Goal: Task Accomplishment & Management: Complete application form

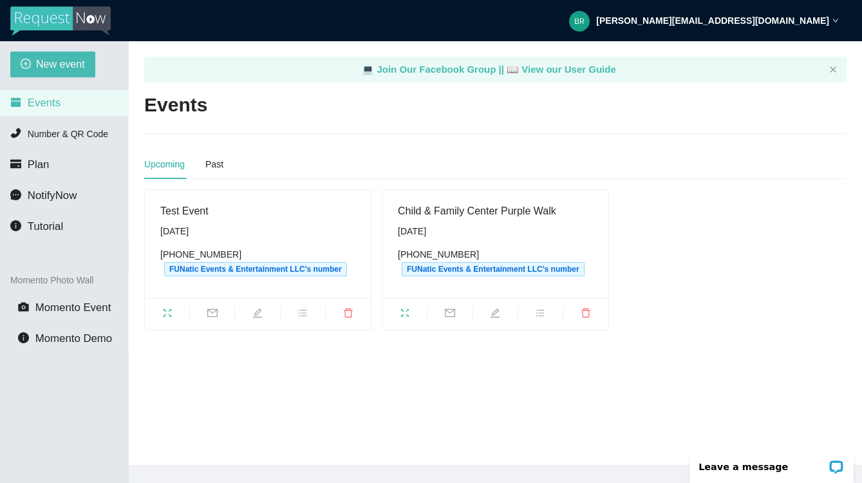
click at [503, 312] on span "edit" at bounding box center [495, 315] width 44 height 14
type textarea "https://virtualdj.com/ask/DJ_Spinz"
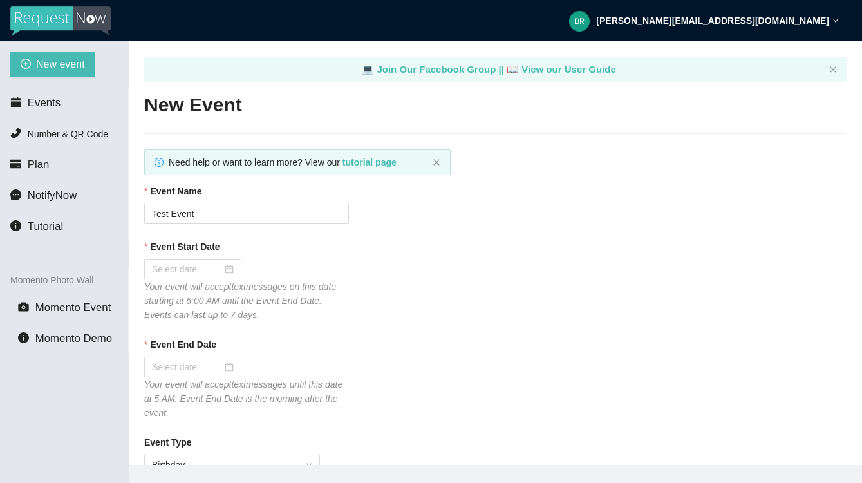
type input "Child & Family Center Purple Walk"
checkbox input "true"
type input "10/11/2025"
type input "10/12/2025"
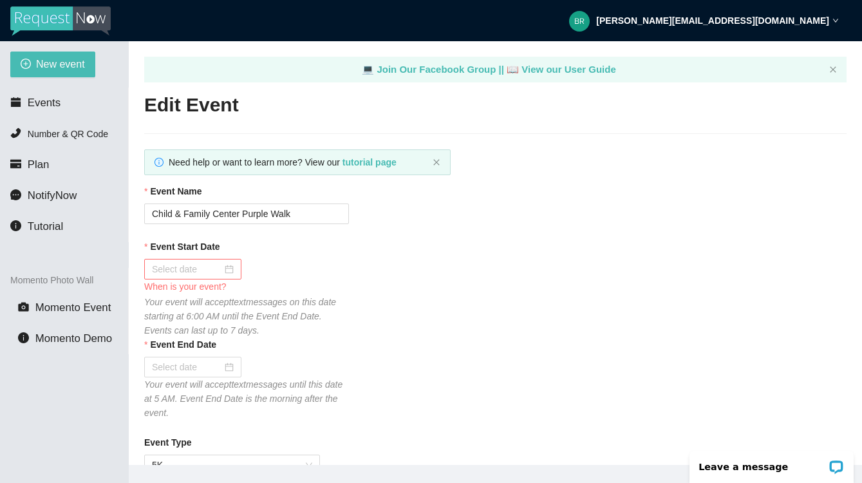
click at [196, 264] on input "Event Start Date" at bounding box center [187, 269] width 70 height 14
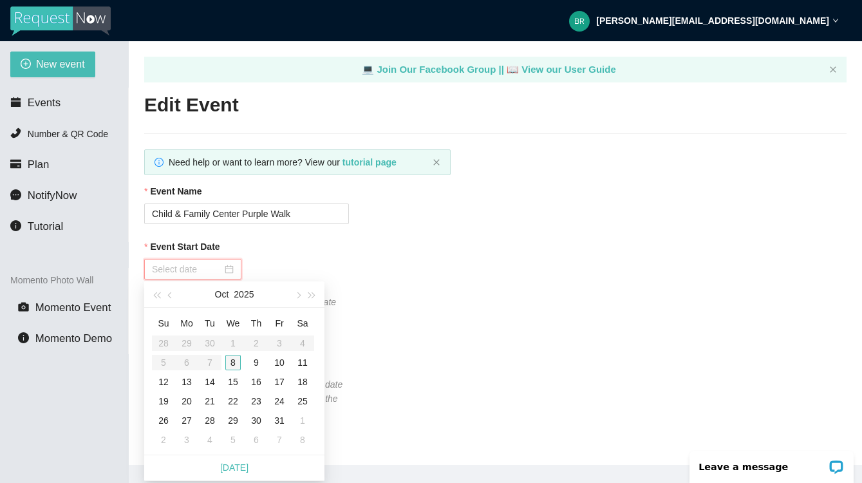
type input "10/08/2025"
type input "10/09/2025"
type input "10/10/2025"
click at [279, 364] on div "10" at bounding box center [279, 362] width 15 height 15
type input "10/11/2025"
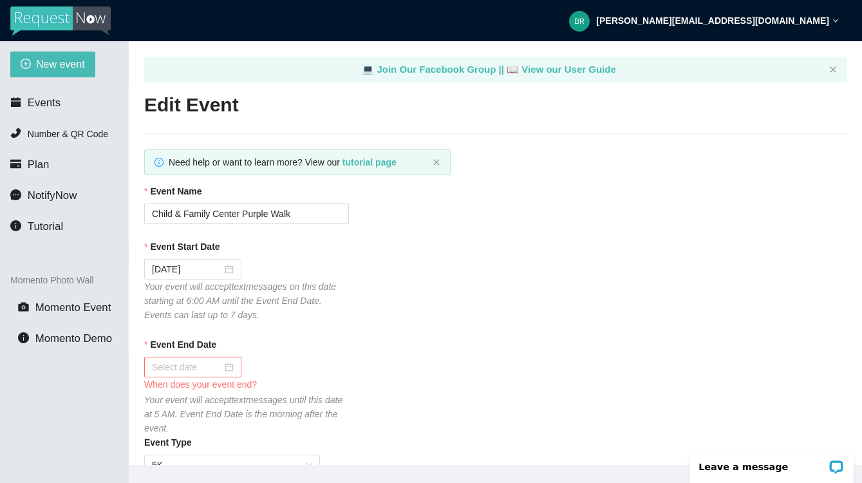
click at [223, 364] on div at bounding box center [193, 367] width 82 height 14
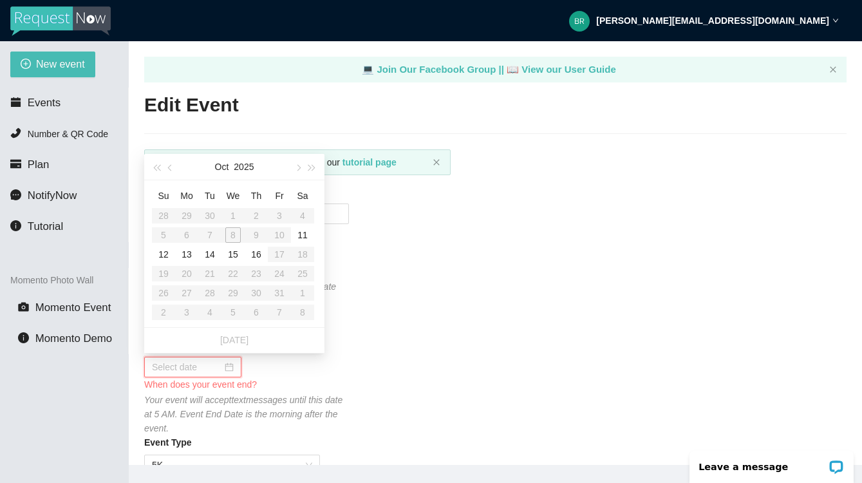
click at [198, 365] on input "Event End Date" at bounding box center [187, 367] width 70 height 14
type input "10/11/2025"
type input "10/16/2025"
type input "10/15/2025"
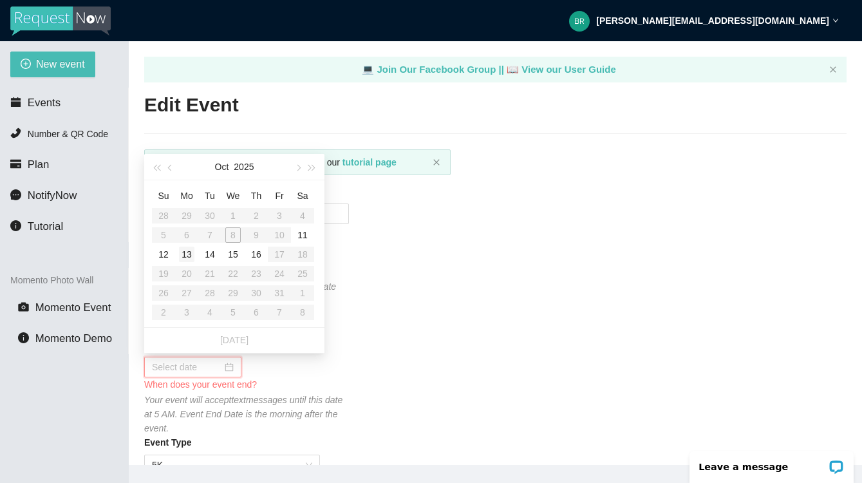
type input "10/14/2025"
type input "10/13/2025"
type input "10/12/2025"
click at [163, 258] on div "12" at bounding box center [163, 254] width 15 height 15
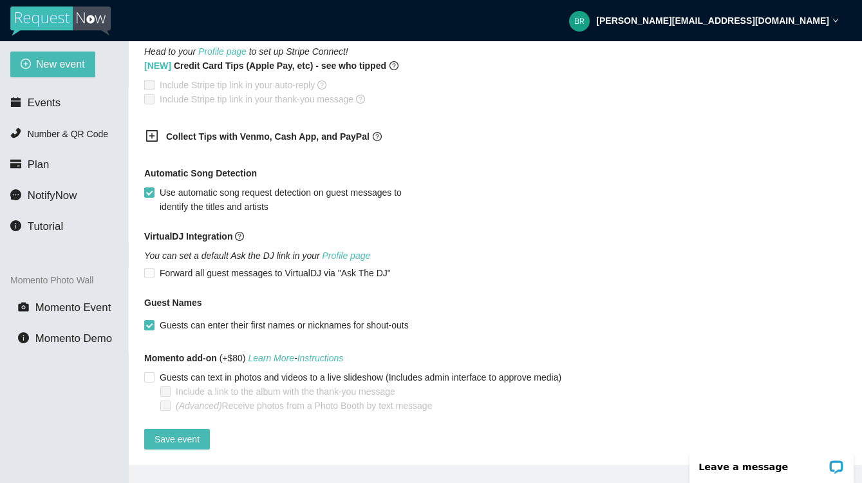
scroll to position [877, 0]
click at [176, 433] on span "Save event" at bounding box center [177, 439] width 45 height 14
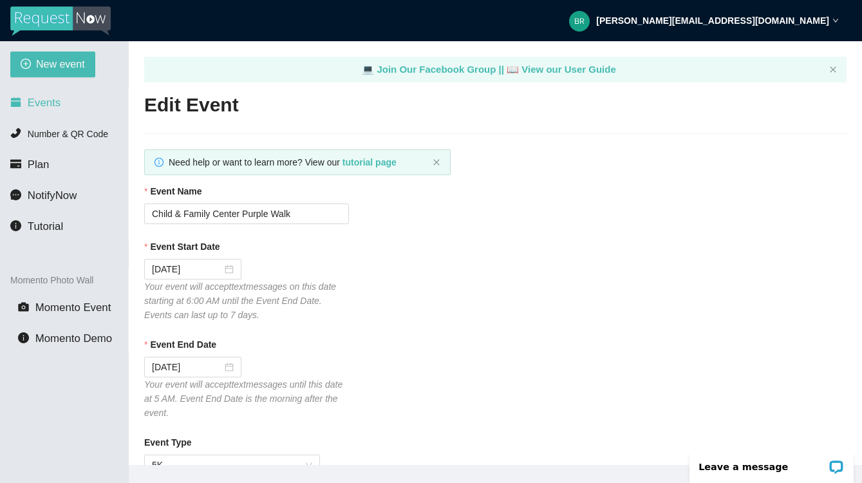
scroll to position [0, 0]
click at [35, 100] on span "Events" at bounding box center [44, 103] width 33 height 12
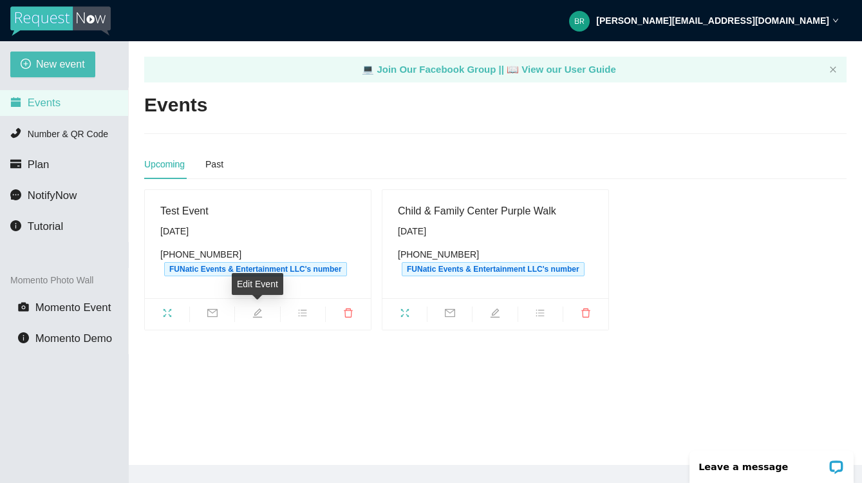
click at [263, 314] on span "edit" at bounding box center [257, 315] width 44 height 14
type textarea "https://virtualdj.com/ask/DJ_Spinz"
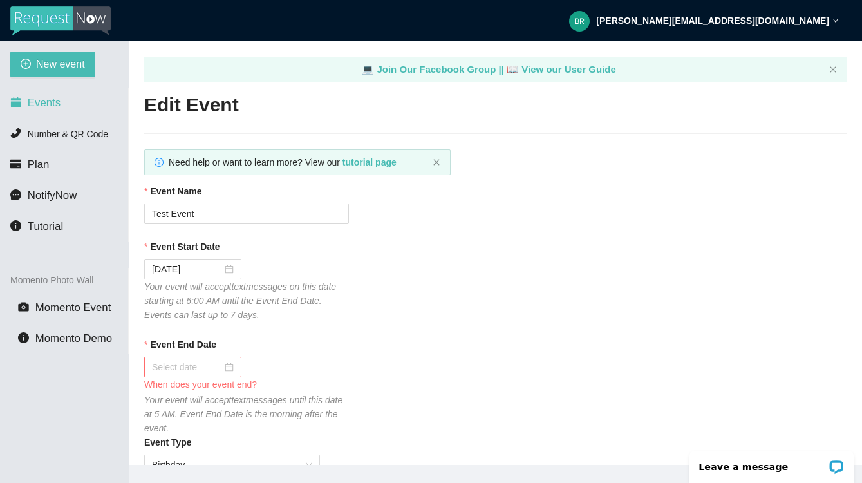
click at [47, 107] on span "Events" at bounding box center [44, 103] width 33 height 12
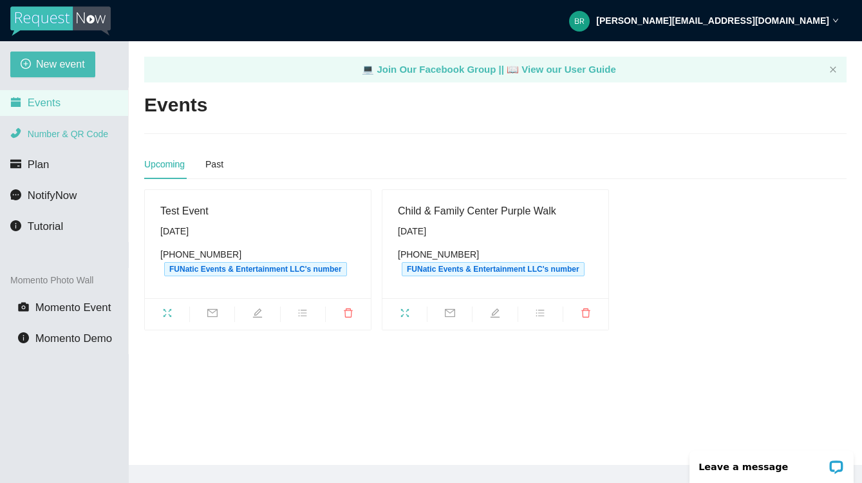
click at [50, 138] on span "Number & QR Code" at bounding box center [68, 134] width 80 height 10
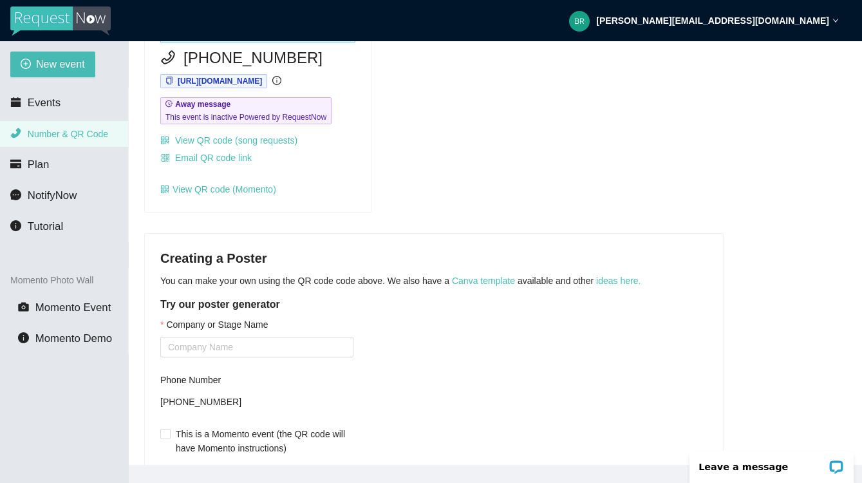
scroll to position [139, 0]
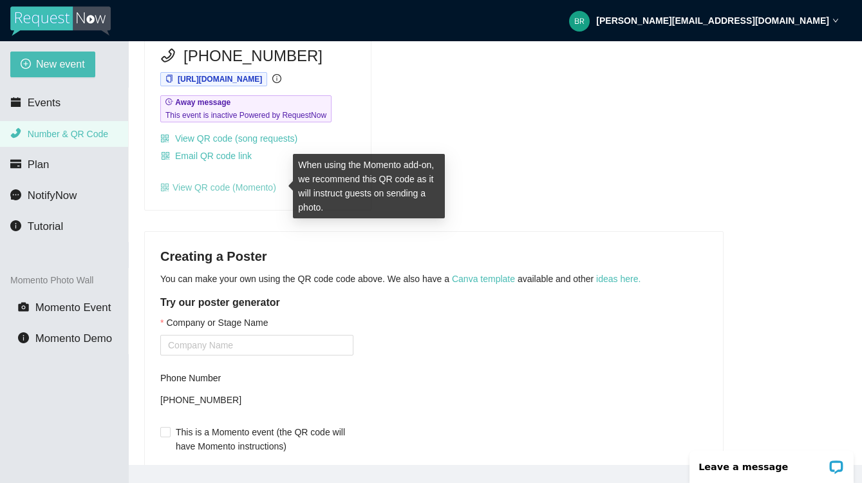
click at [207, 188] on link "View QR code (Momento)" at bounding box center [218, 187] width 116 height 10
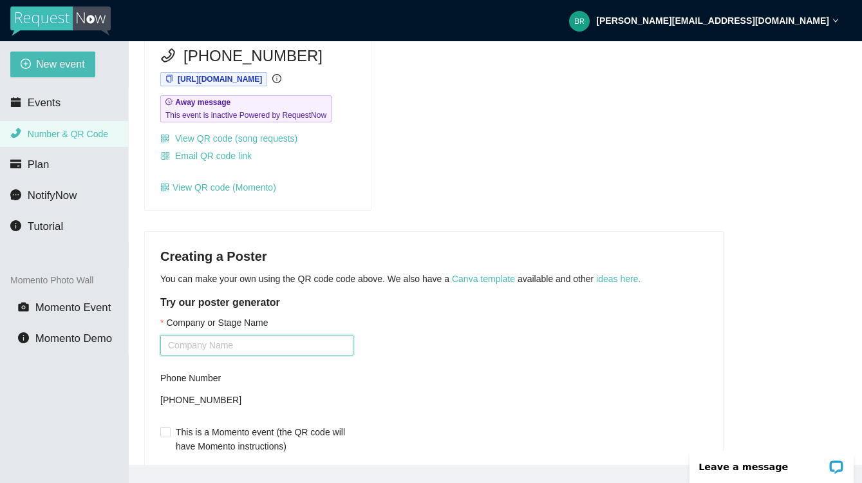
click at [176, 346] on input "Company or Stage Name" at bounding box center [256, 345] width 193 height 21
type input "."
paste input "FUNatic Events"
type input "F"
type input "."
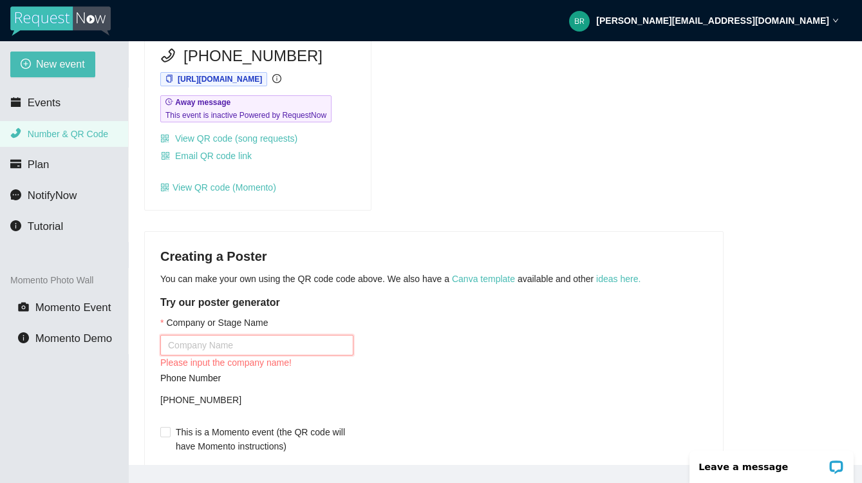
paste input "FUNatic Events & Entertainment LLC"
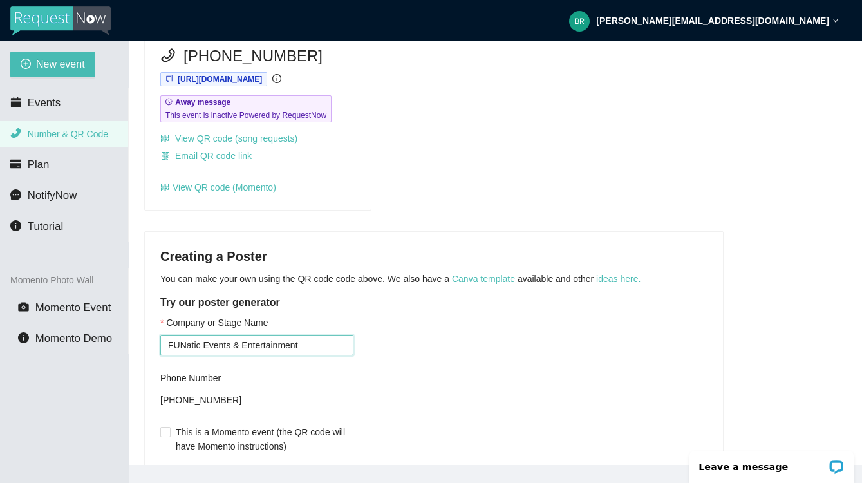
type input "FUNatic Events & Entertainment"
click at [469, 364] on div "Company or Stage Name FUNatic Events & Entertainment Phone Number +18189344389 …" at bounding box center [433, 410] width 547 height 189
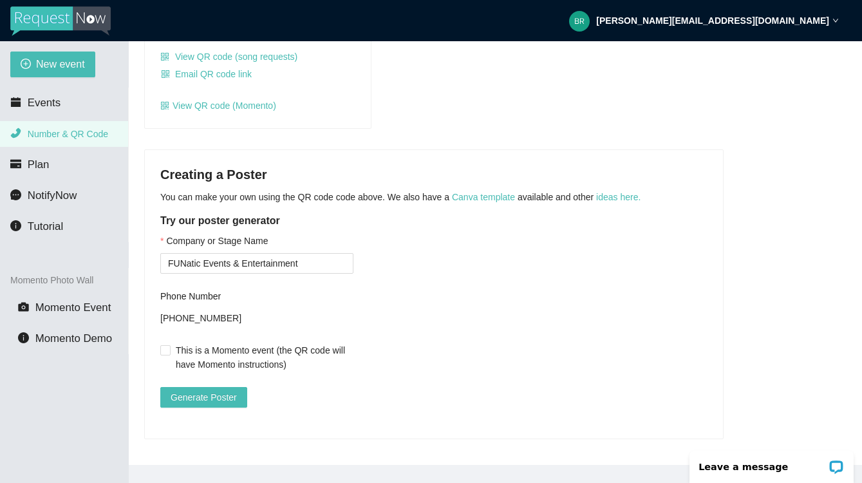
scroll to position [230, 0]
click at [209, 390] on span "Generate Poster" at bounding box center [204, 397] width 66 height 14
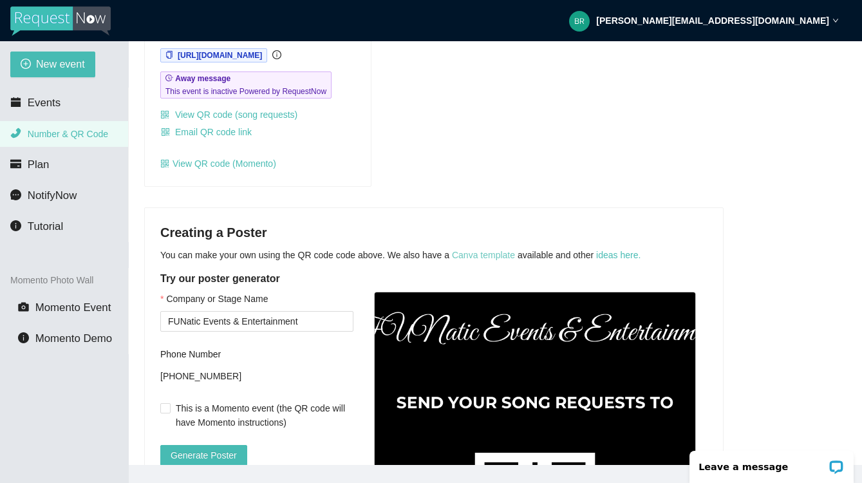
scroll to position [162, 0]
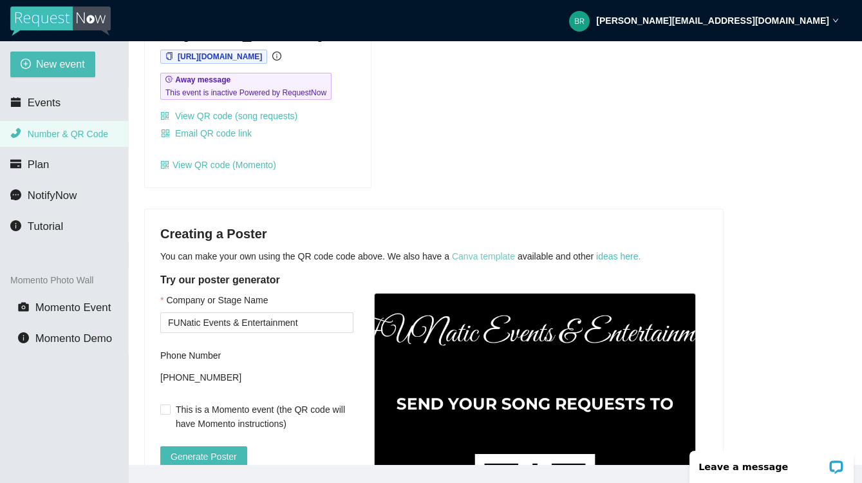
click at [489, 254] on link "Canva template" at bounding box center [483, 256] width 63 height 10
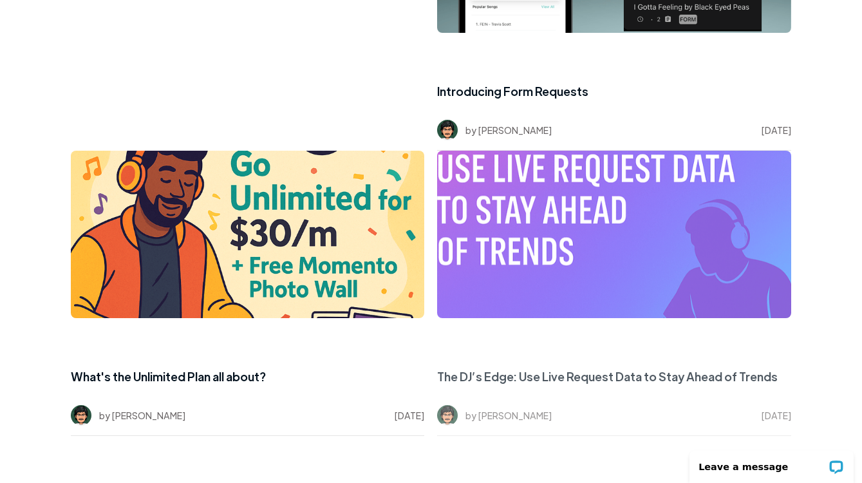
scroll to position [3340, 0]
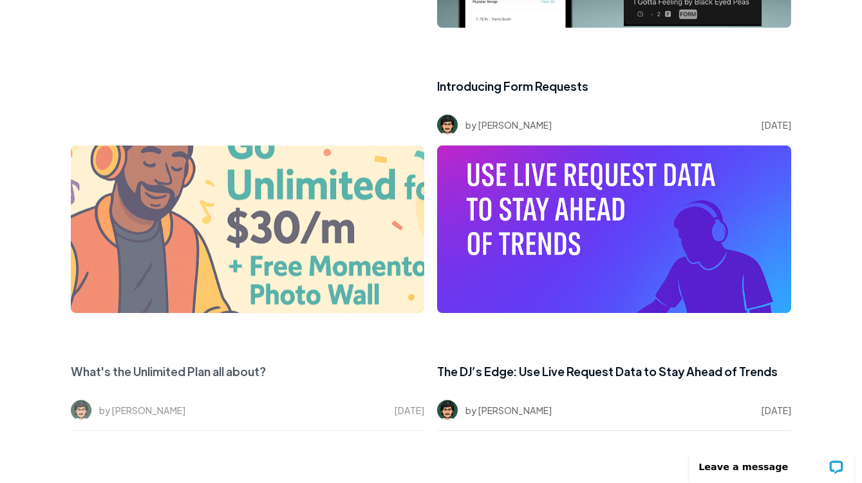
click at [160, 363] on h5 "What's the Unlimited Plan all about?" at bounding box center [168, 372] width 195 height 18
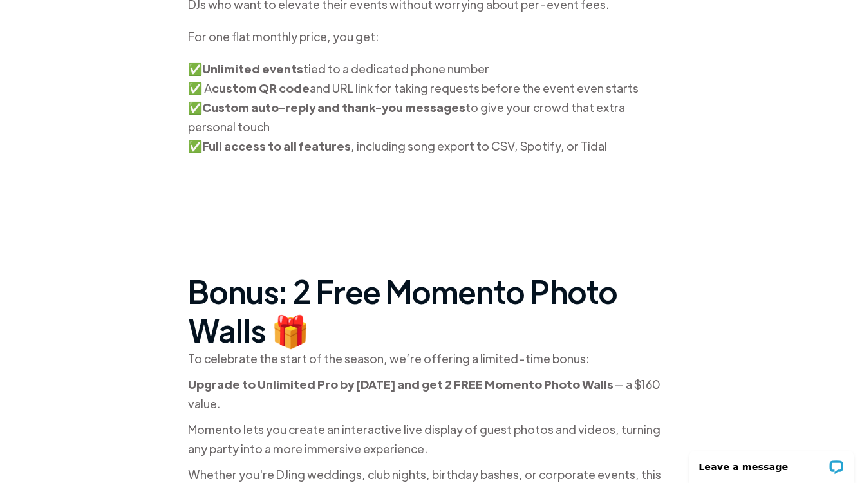
scroll to position [675, 0]
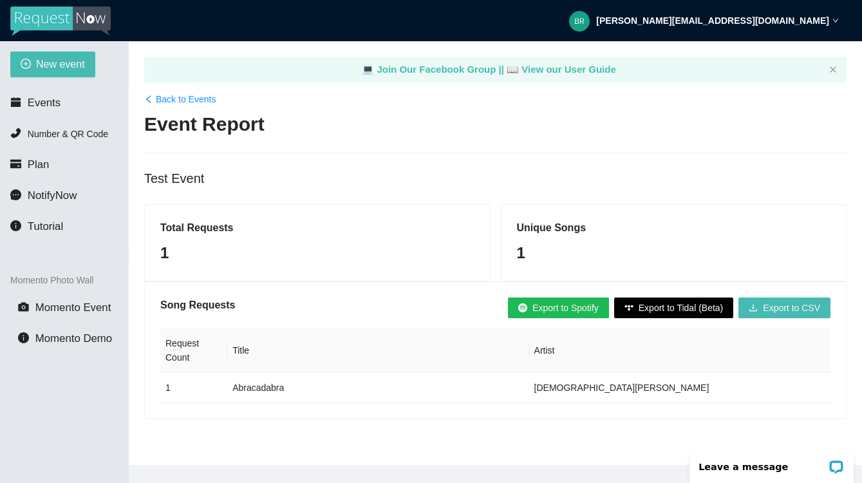
click at [552, 308] on span "Export to Spotify" at bounding box center [566, 308] width 66 height 14
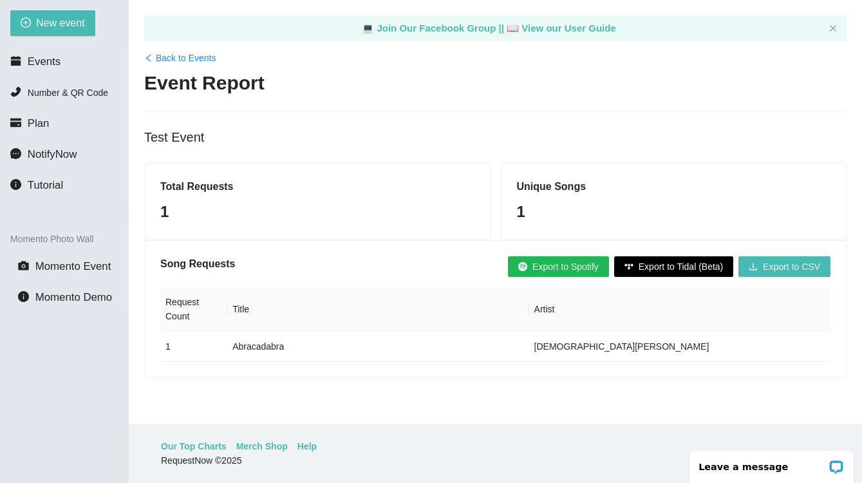
scroll to position [41, 0]
click at [189, 446] on link "Our Top Charts" at bounding box center [194, 446] width 66 height 14
click at [557, 265] on span "Export to Spotify" at bounding box center [566, 266] width 66 height 14
click at [387, 24] on icon "close-circle" at bounding box center [387, 24] width 10 height 10
click at [598, 77] on h2 "Event Report" at bounding box center [495, 83] width 702 height 26
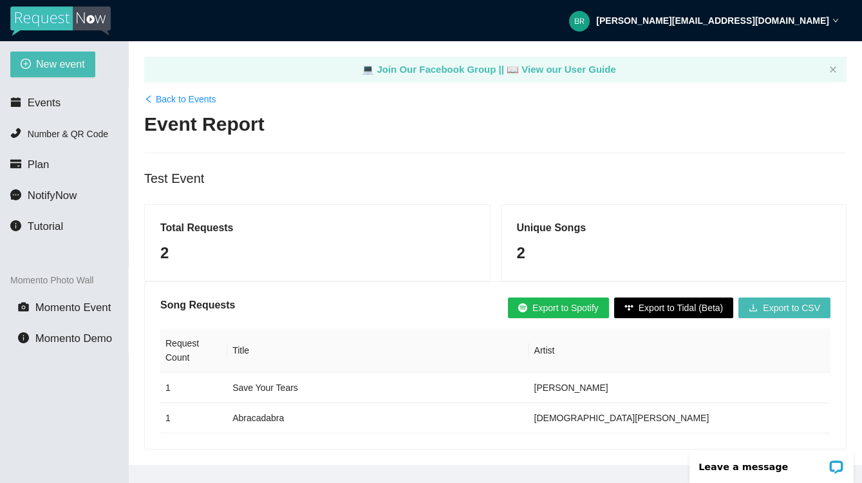
click at [543, 305] on span "Export to Spotify" at bounding box center [566, 308] width 66 height 14
click at [565, 308] on span "Export to Spotify" at bounding box center [566, 308] width 66 height 14
click at [557, 301] on span "Export to Spotify" at bounding box center [566, 308] width 66 height 14
click at [517, 297] on button "Export to Spotify" at bounding box center [558, 307] width 101 height 21
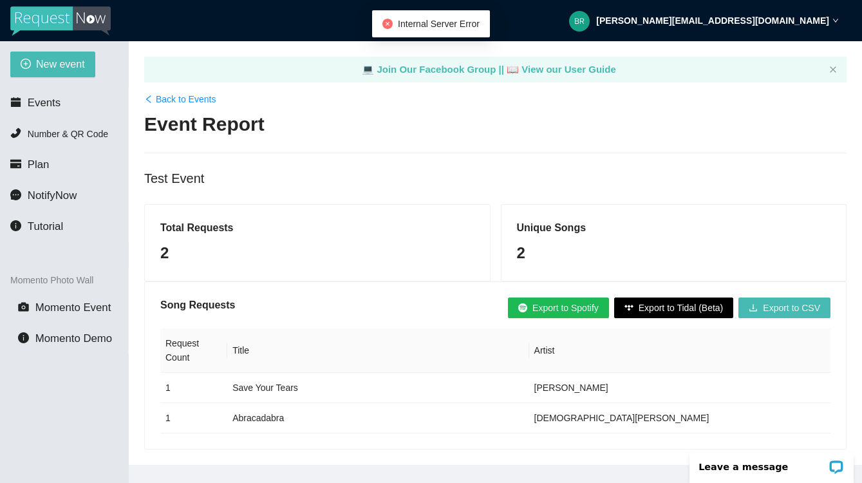
click at [833, 21] on icon "down" at bounding box center [836, 20] width 6 height 6
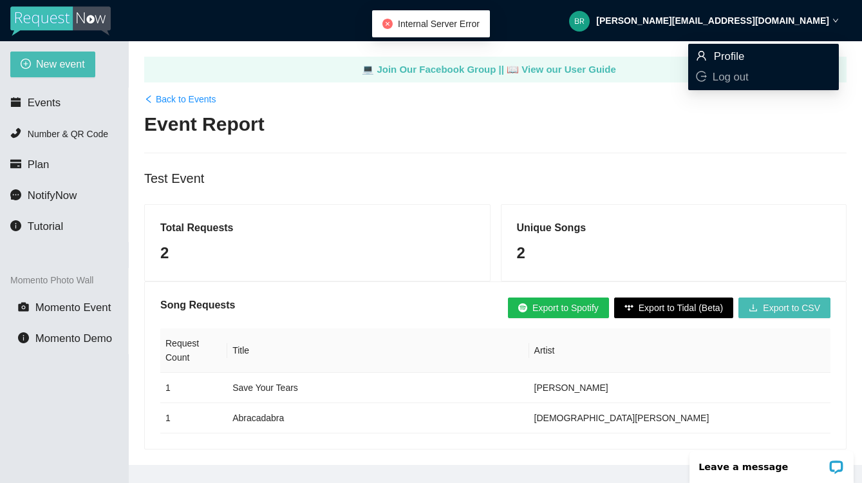
click at [721, 57] on span "Profile" at bounding box center [729, 56] width 31 height 12
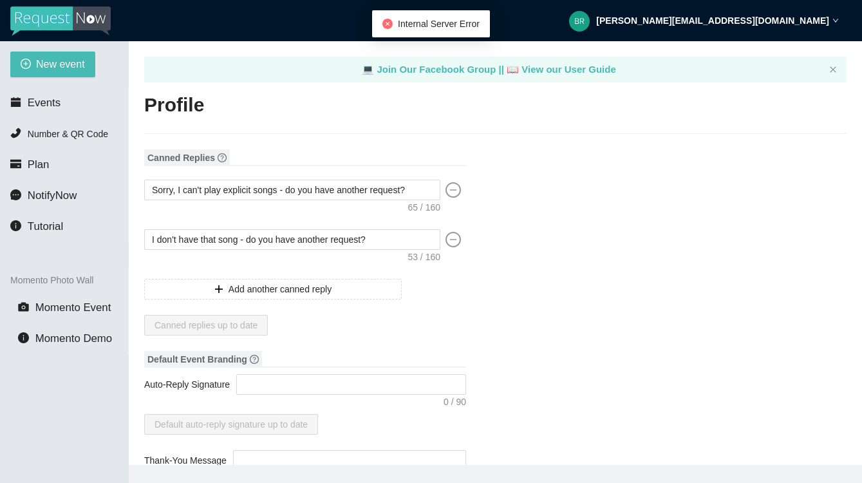
type textarea "https://virtualdj.com/ask/DJ_Spinz"
type input "FUNatic Events & Entertainment LLC"
type input "DJ"
type input "(818) 949-8675"
type input "[PERSON_NAME][EMAIL_ADDRESS][DOMAIN_NAME]"
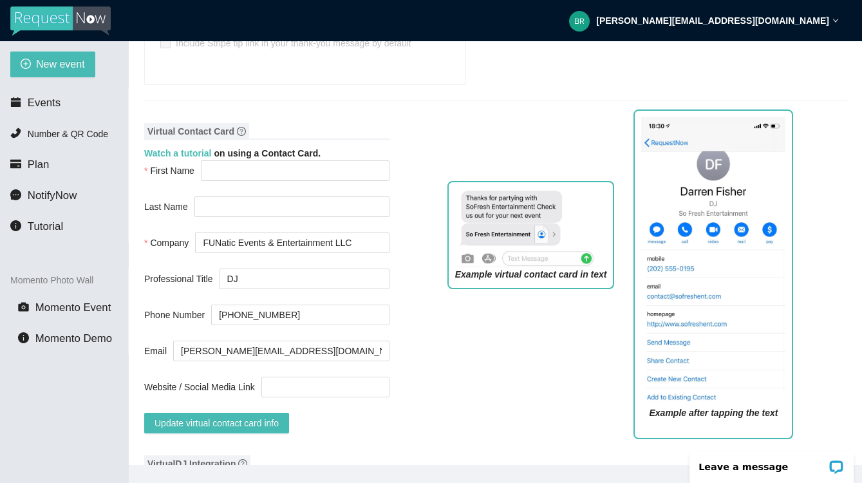
scroll to position [923, 0]
type input "Brian"
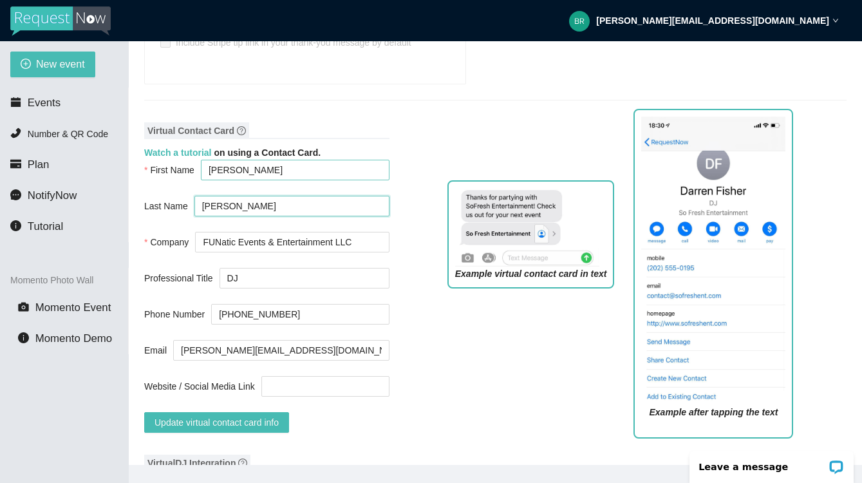
type input "Hoffman"
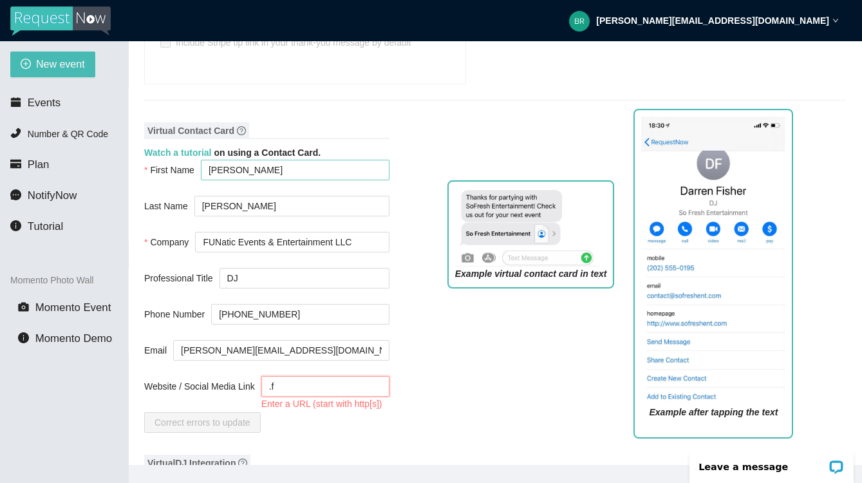
type input "."
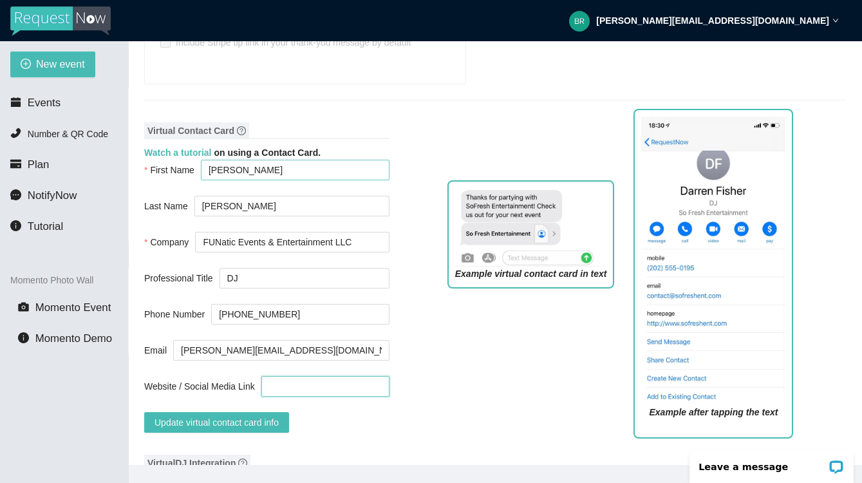
paste input "https://www.FUNaticEvents.com"
type input "https://www.FUNaticEvents.com"
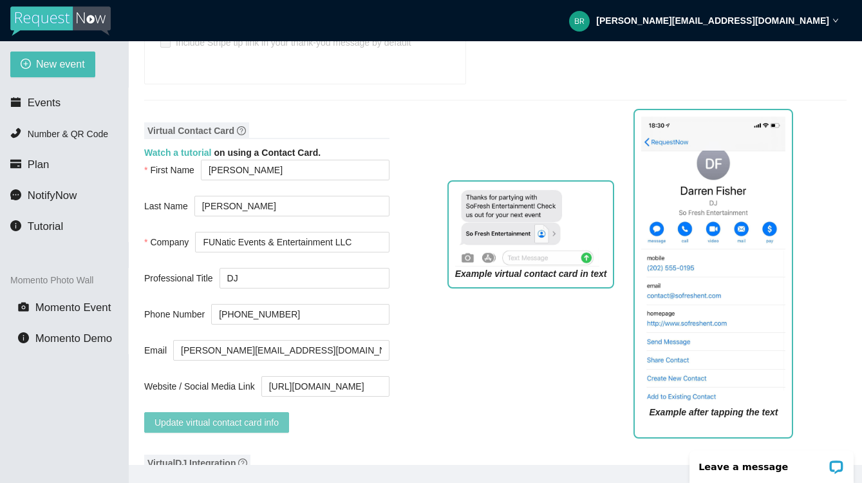
click at [232, 429] on span "Update virtual contact card info" at bounding box center [217, 422] width 124 height 14
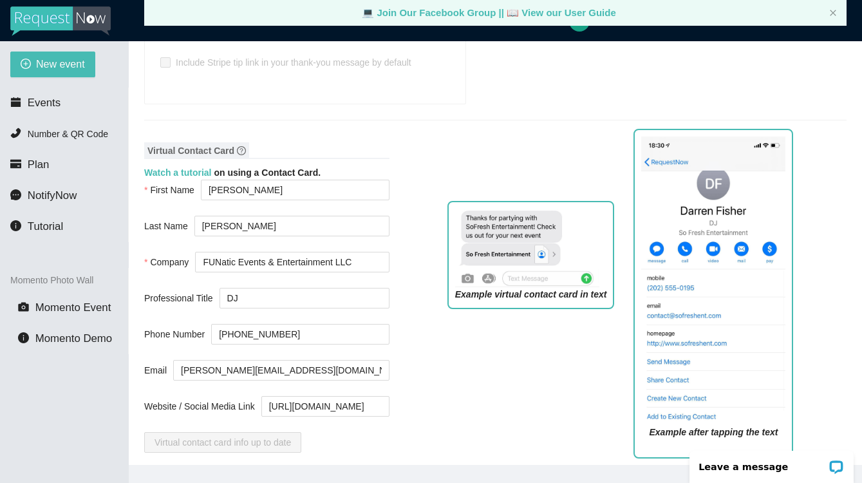
scroll to position [0, 0]
click at [56, 196] on span "NotifyNow" at bounding box center [52, 195] width 49 height 12
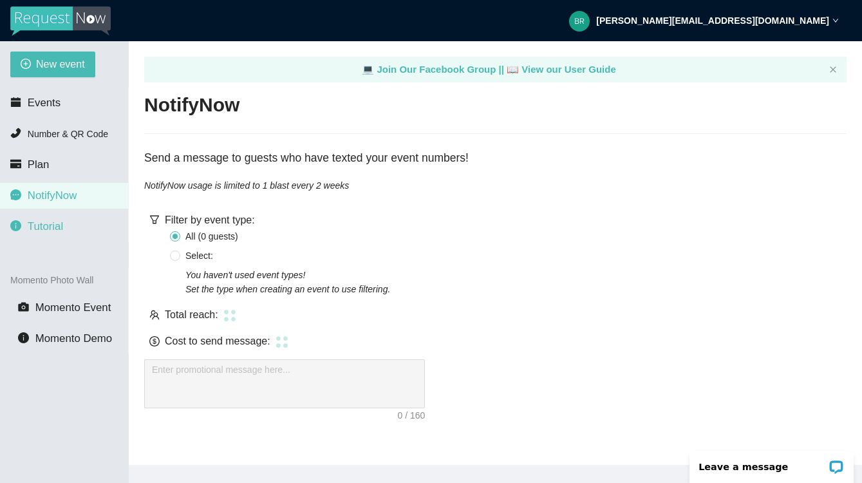
click at [45, 227] on span "Tutorial" at bounding box center [45, 226] width 35 height 12
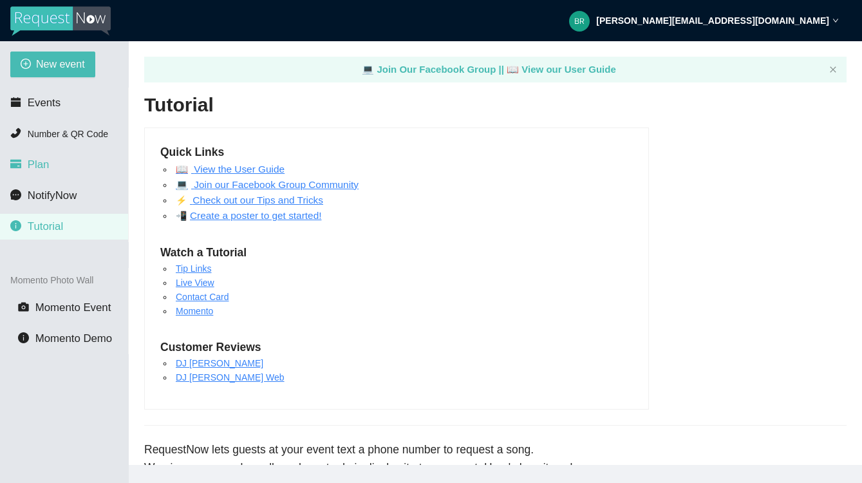
click at [40, 169] on span "Plan" at bounding box center [39, 164] width 22 height 12
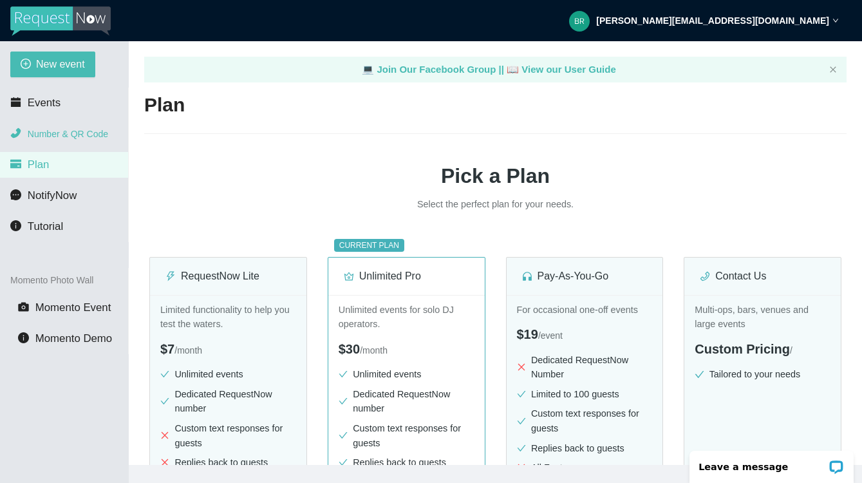
click at [60, 129] on span "Number & QR Code" at bounding box center [68, 134] width 80 height 10
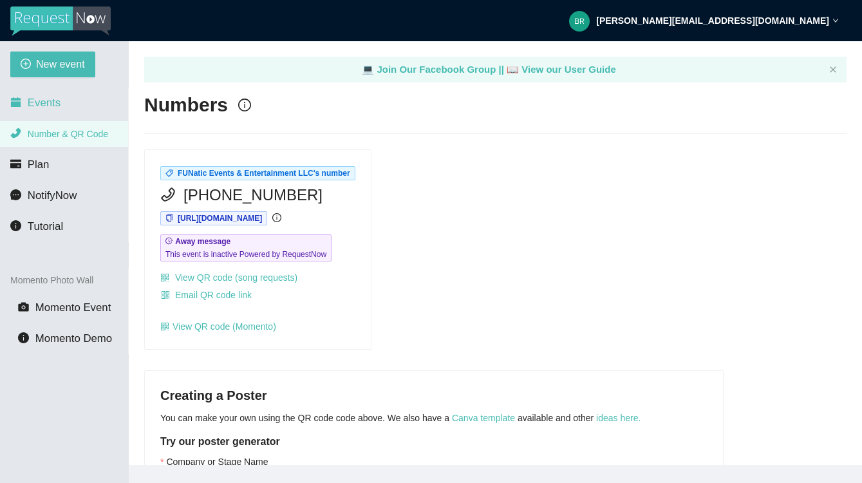
click at [52, 103] on span "Events" at bounding box center [44, 103] width 33 height 12
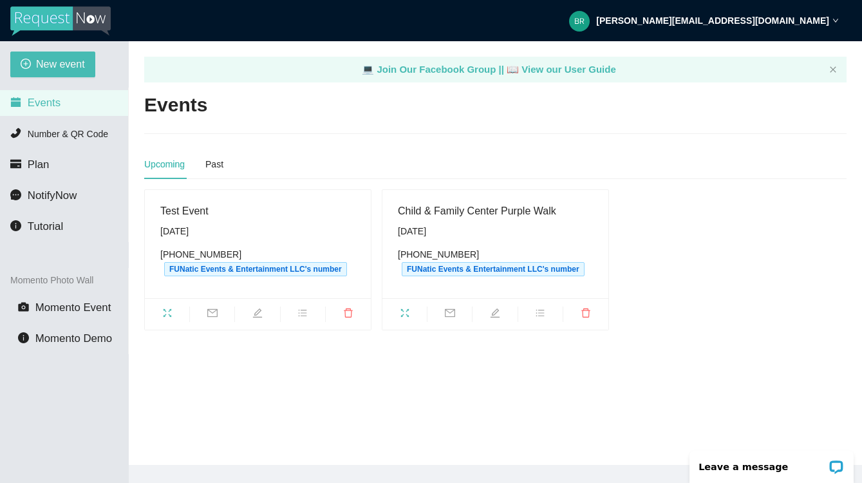
click at [171, 208] on div "Test Event" at bounding box center [257, 211] width 195 height 16
click at [305, 314] on icon "bars" at bounding box center [302, 313] width 10 height 10
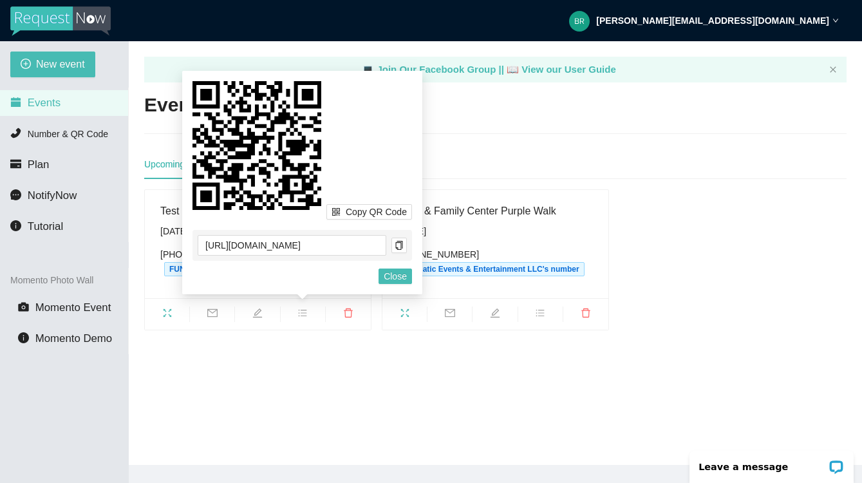
click at [394, 245] on span "copy" at bounding box center [399, 245] width 14 height 9
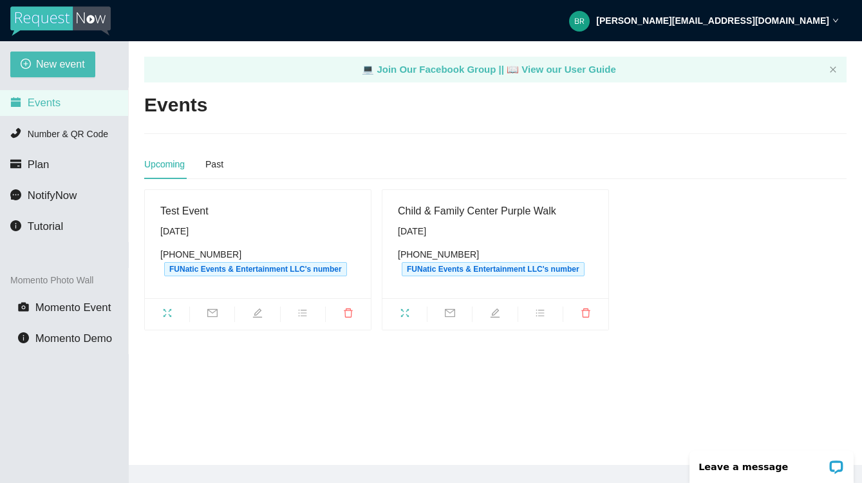
click at [572, 167] on div "Upcoming Past" at bounding box center [495, 164] width 702 height 30
click at [165, 312] on icon "fullscreen" at bounding box center [167, 313] width 10 height 10
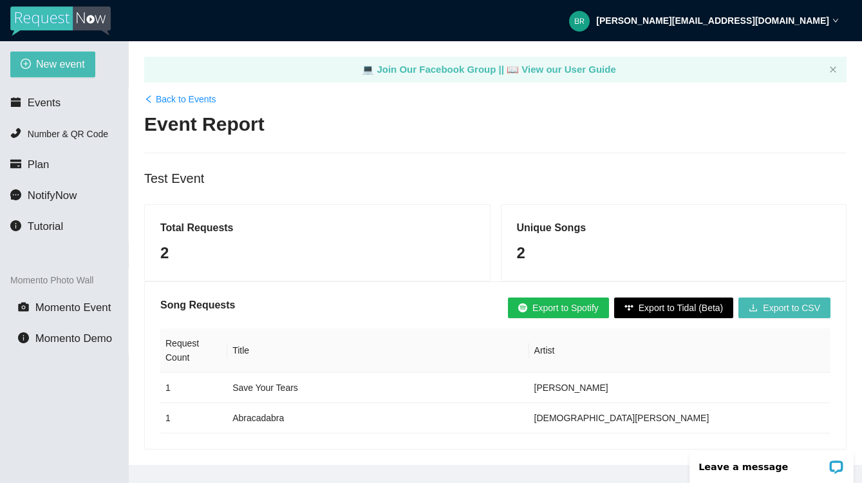
click at [539, 307] on span "Export to Spotify" at bounding box center [566, 308] width 66 height 14
click at [835, 67] on icon "close" at bounding box center [833, 69] width 6 height 6
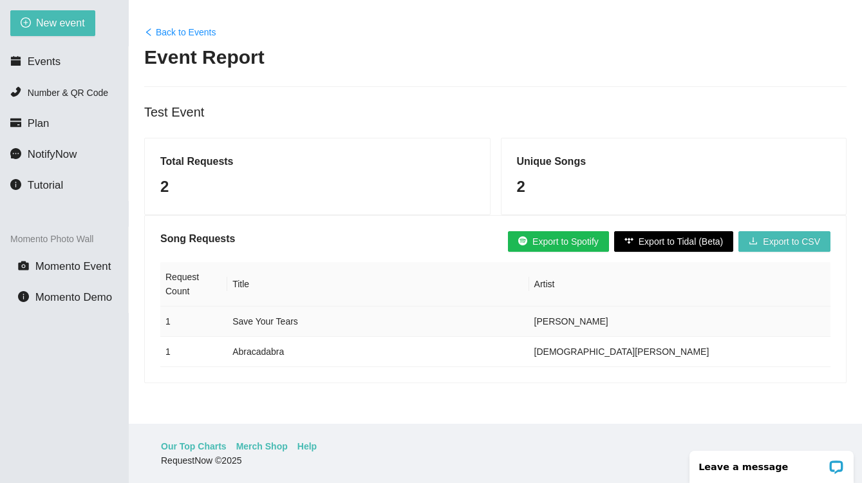
scroll to position [41, 0]
click at [565, 236] on span "Export to Spotify" at bounding box center [566, 241] width 66 height 14
click at [541, 242] on span "Export to Spotify" at bounding box center [566, 241] width 66 height 14
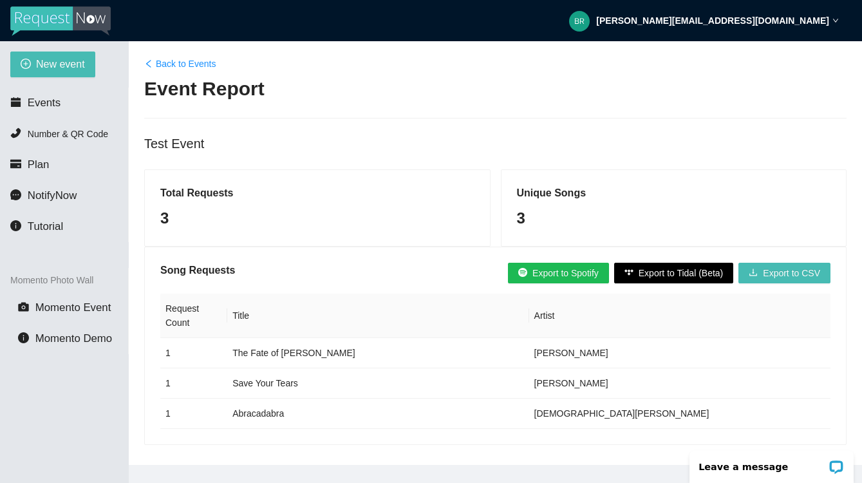
click at [540, 272] on span "Export to Spotify" at bounding box center [566, 273] width 66 height 14
click at [179, 66] on link "Back to Events" at bounding box center [179, 64] width 71 height 14
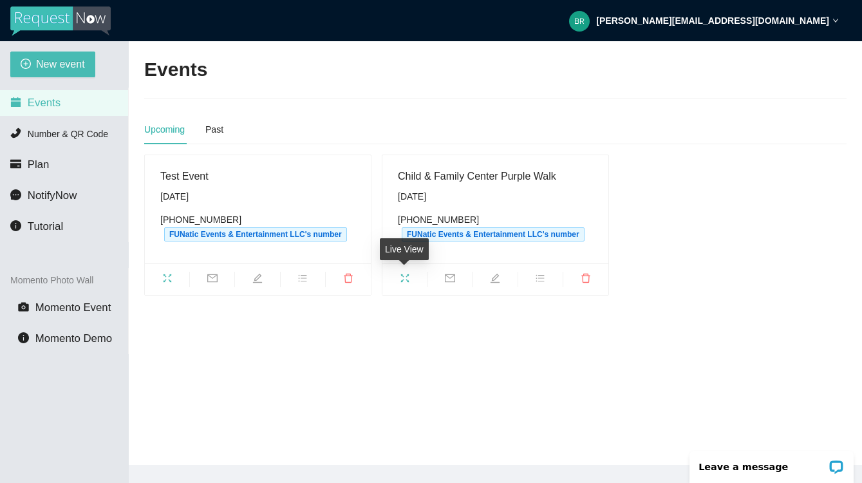
click at [400, 280] on icon "fullscreen" at bounding box center [405, 278] width 10 height 10
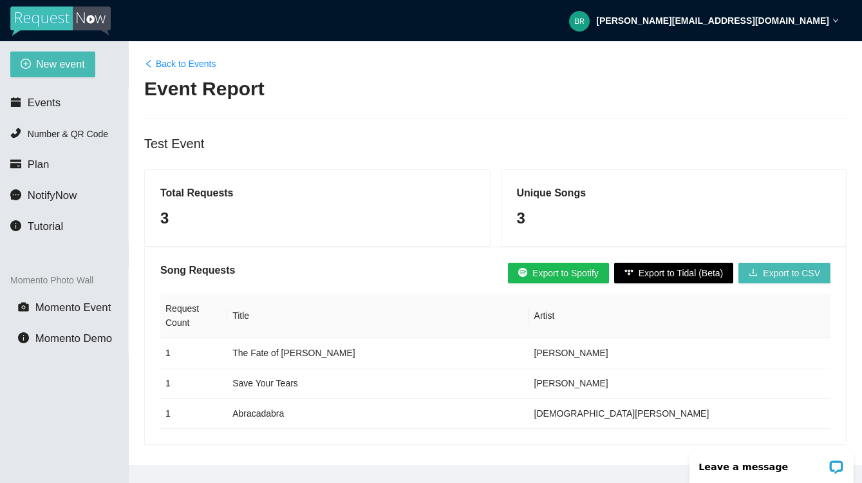
click at [567, 273] on span "Export to Spotify" at bounding box center [566, 273] width 66 height 14
click at [732, 67] on div "Back to Events" at bounding box center [495, 64] width 702 height 14
click at [162, 63] on link "Back to Events" at bounding box center [179, 64] width 71 height 14
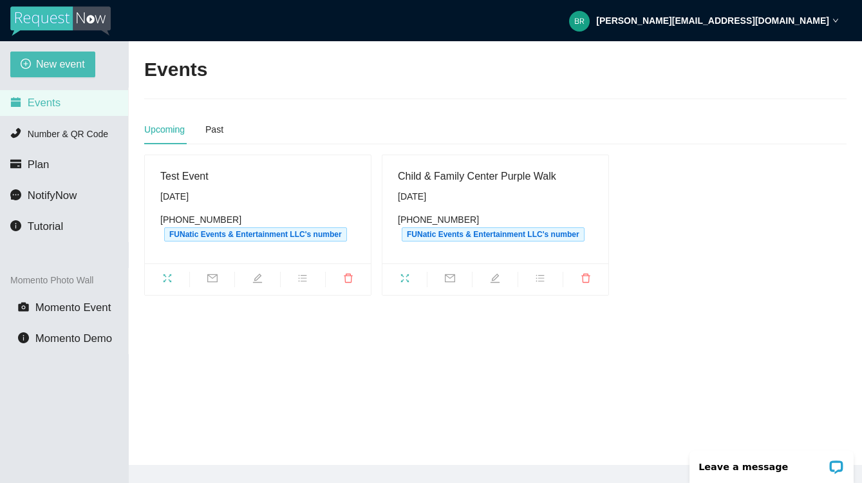
click at [256, 276] on icon "edit" at bounding box center [257, 278] width 10 height 10
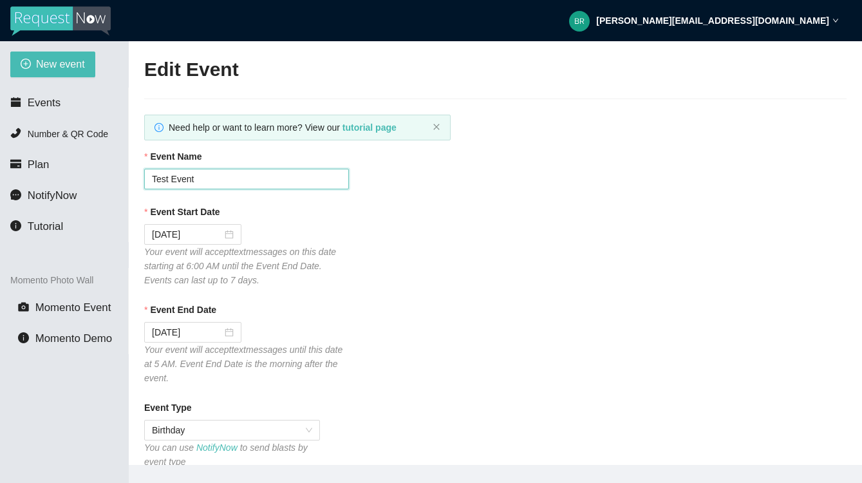
click at [213, 179] on input "Test Event" at bounding box center [246, 179] width 205 height 21
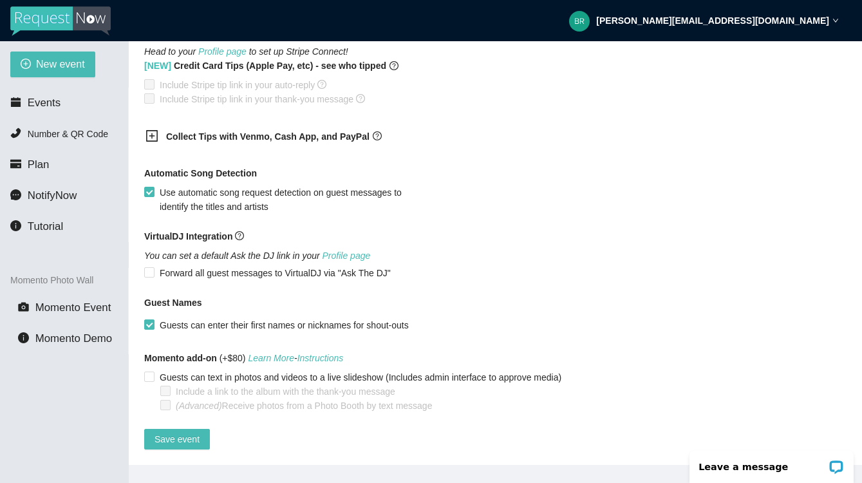
scroll to position [863, 0]
type input "Test Event First"
click at [186, 432] on span "Save event" at bounding box center [177, 439] width 45 height 14
click at [29, 100] on span "Events" at bounding box center [44, 103] width 33 height 12
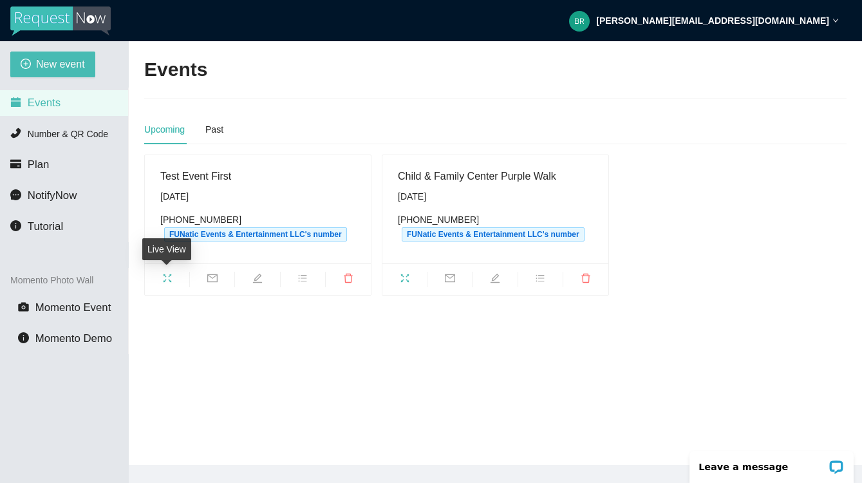
click at [171, 276] on icon "fullscreen" at bounding box center [167, 278] width 10 height 10
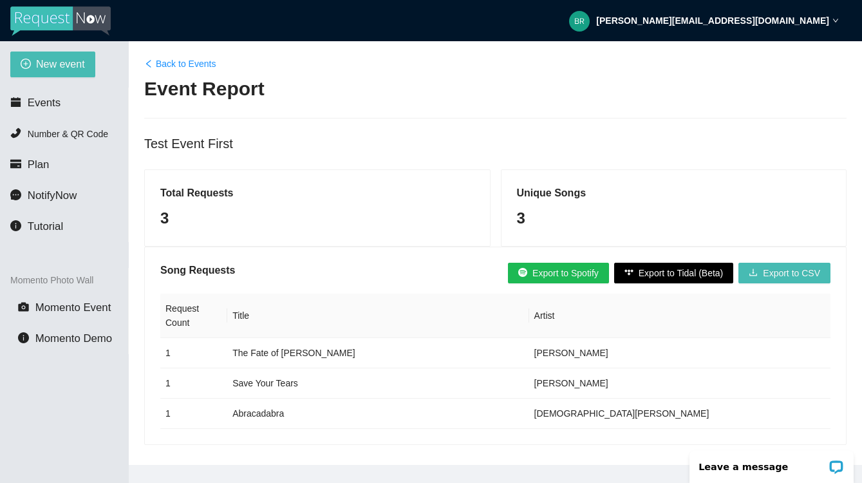
scroll to position [5, 0]
click at [527, 263] on button "Export to Spotify" at bounding box center [558, 273] width 101 height 21
click at [540, 269] on span "Export to Spotify" at bounding box center [566, 273] width 66 height 14
click at [545, 266] on span "Export to Spotify" at bounding box center [566, 273] width 66 height 14
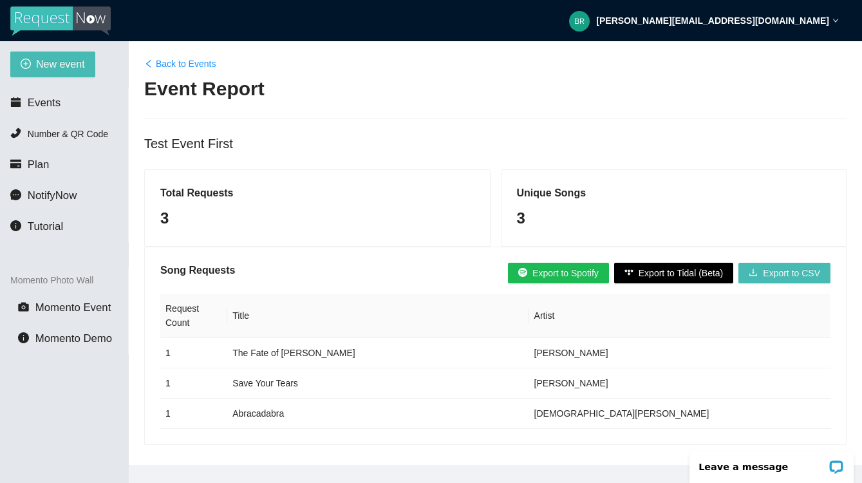
click at [840, 19] on header "[PERSON_NAME][EMAIL_ADDRESS][DOMAIN_NAME]" at bounding box center [431, 20] width 862 height 41
click at [837, 21] on icon "down" at bounding box center [835, 21] width 5 height 4
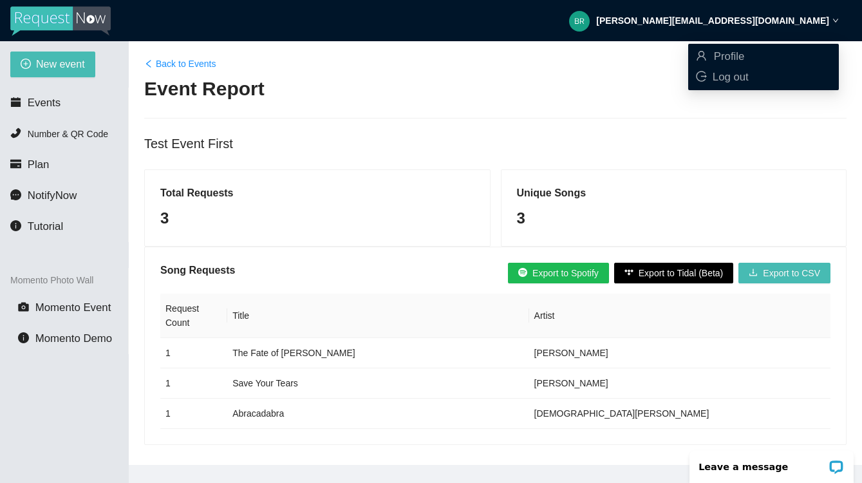
click at [590, 20] on img at bounding box center [579, 21] width 21 height 21
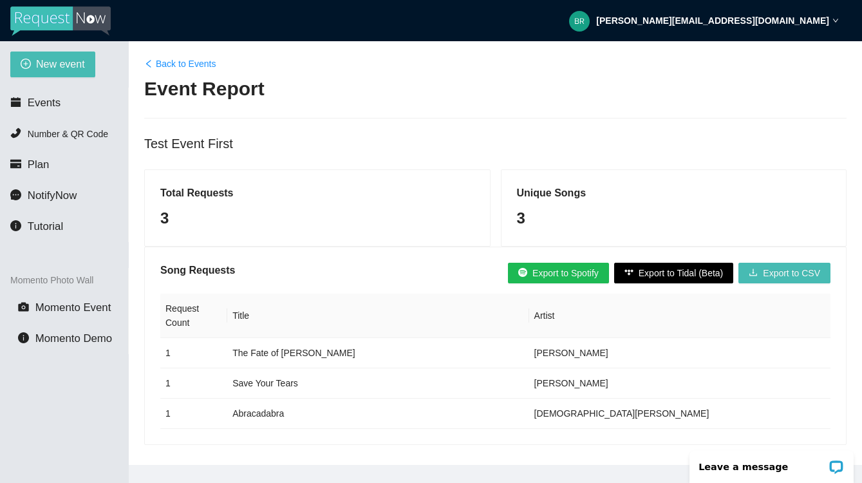
click at [590, 20] on img at bounding box center [579, 21] width 21 height 21
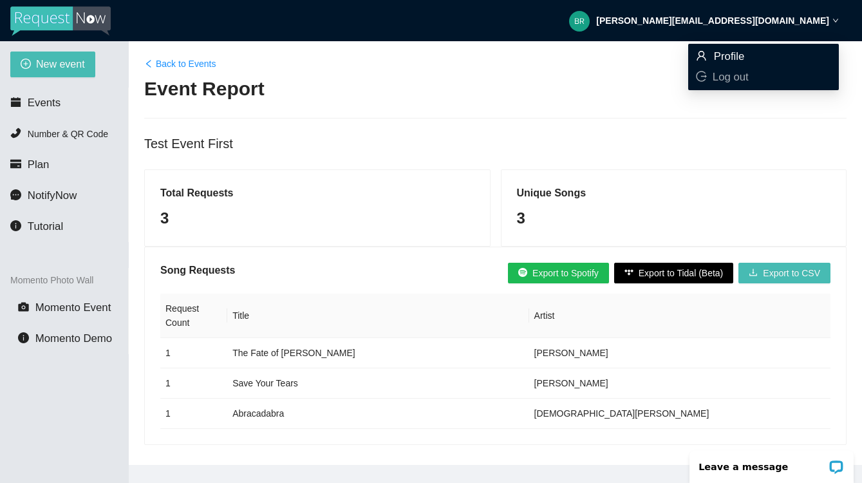
click at [719, 53] on span "Profile" at bounding box center [729, 56] width 31 height 12
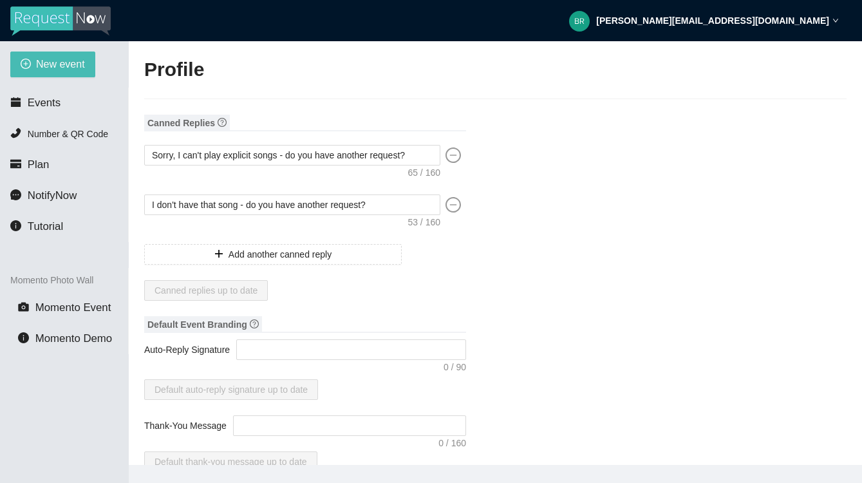
type textarea "https://virtualdj.com/ask/DJ_Spinz"
type input "Brian"
type input "Hoffman"
type input "FUNatic Events & Entertainment LLC"
type input "DJ"
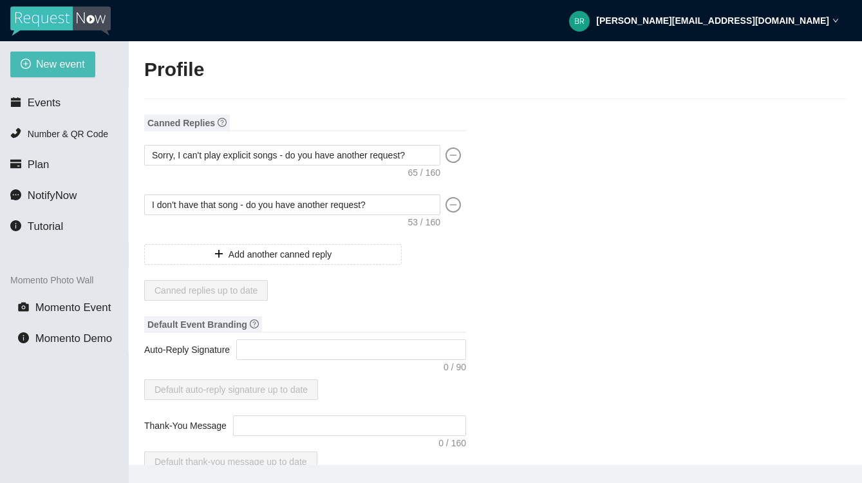
type input "(818) 949-8675"
type input "[PERSON_NAME][EMAIL_ADDRESS][DOMAIN_NAME]"
type input "https://www.FUNaticEvents.com"
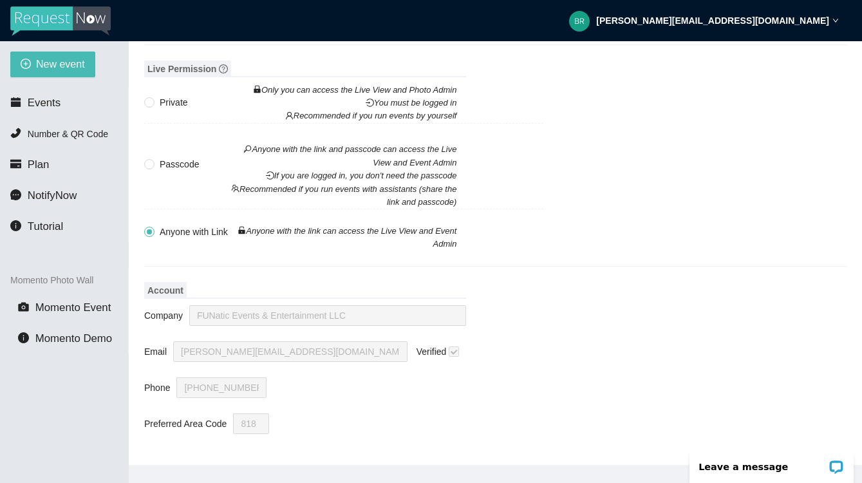
scroll to position [1451, 0]
click at [41, 105] on span "Events" at bounding box center [44, 103] width 33 height 12
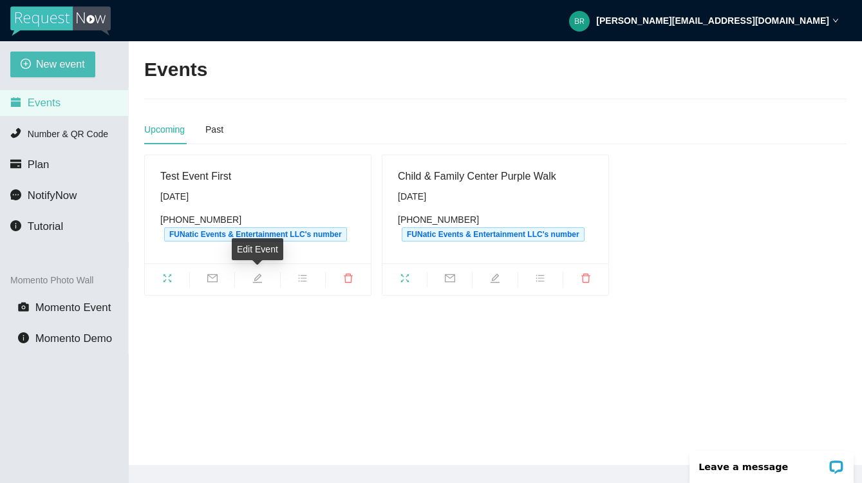
click at [249, 278] on span "edit" at bounding box center [257, 280] width 44 height 14
type textarea "https://virtualdj.com/ask/DJ_Spinz"
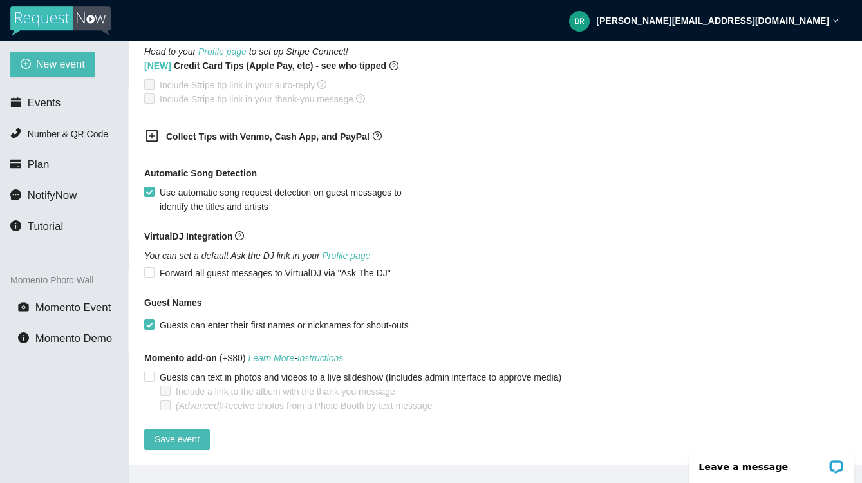
scroll to position [863, 0]
click at [50, 111] on li "Events" at bounding box center [64, 103] width 128 height 26
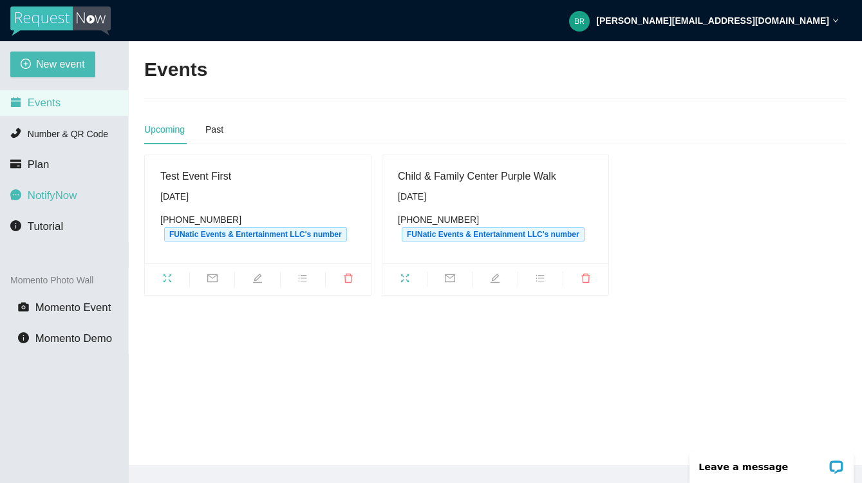
click at [32, 195] on span "NotifyNow" at bounding box center [52, 195] width 49 height 12
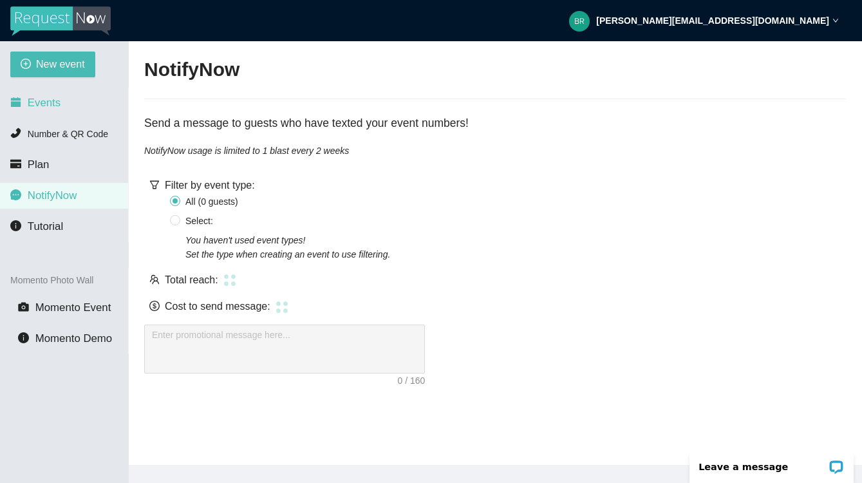
click at [26, 103] on span "Events" at bounding box center [35, 103] width 50 height 10
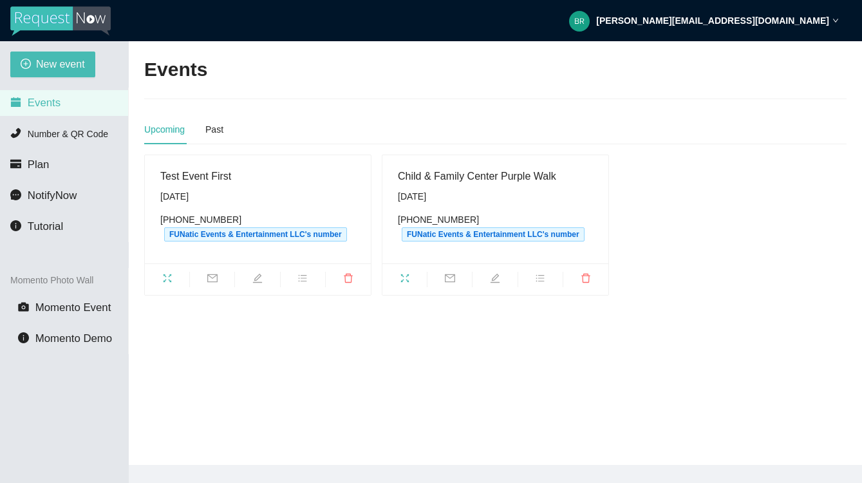
click at [47, 17] on img at bounding box center [60, 21] width 100 height 30
click at [36, 105] on span "Events" at bounding box center [44, 103] width 33 height 12
click at [495, 270] on ul at bounding box center [495, 279] width 226 height 32
click at [409, 274] on icon "fullscreen" at bounding box center [405, 278] width 8 height 8
click at [402, 279] on icon "fullscreen" at bounding box center [405, 278] width 10 height 10
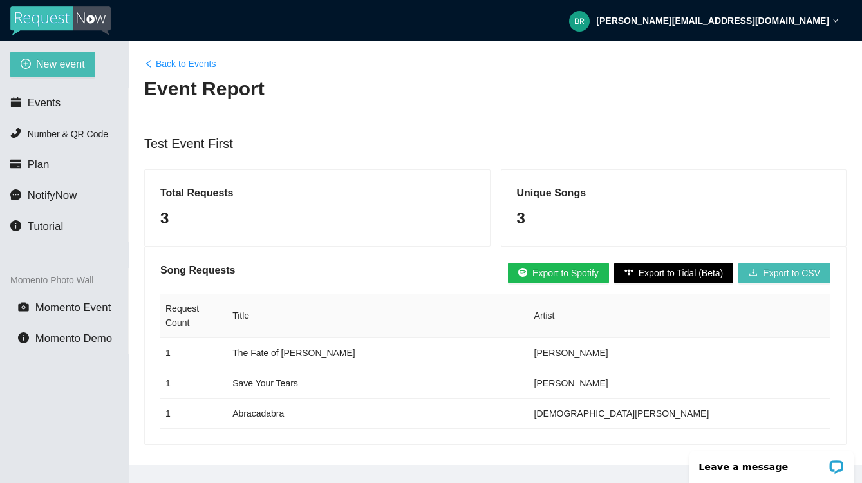
click at [153, 64] on icon "left" at bounding box center [148, 63] width 9 height 9
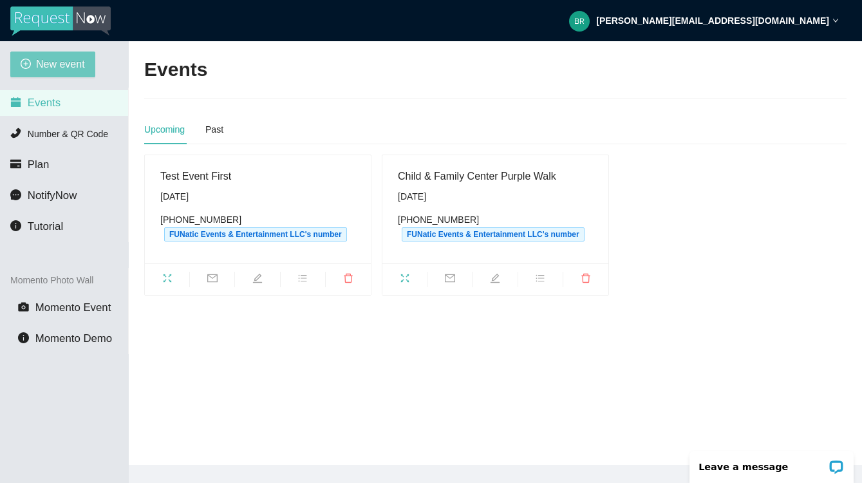
click at [35, 59] on button "New event" at bounding box center [52, 65] width 85 height 26
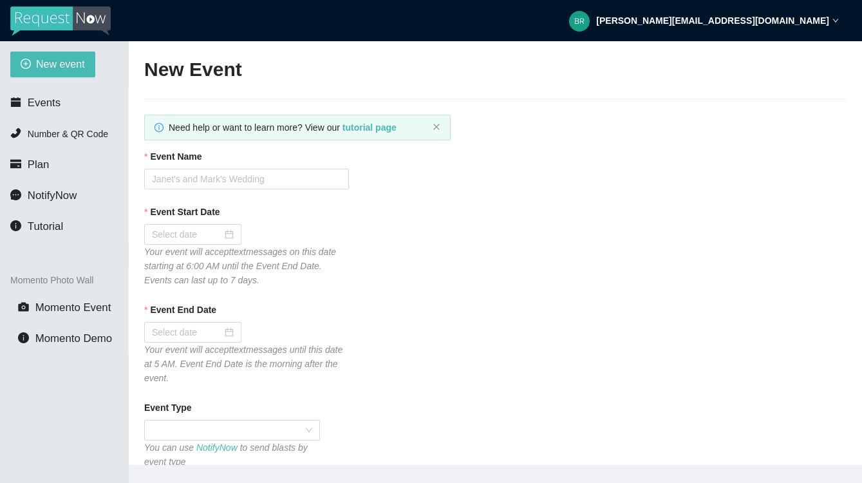
type textarea "[URL][DOMAIN_NAME]"
click at [187, 178] on input "Event Name" at bounding box center [246, 179] width 205 height 21
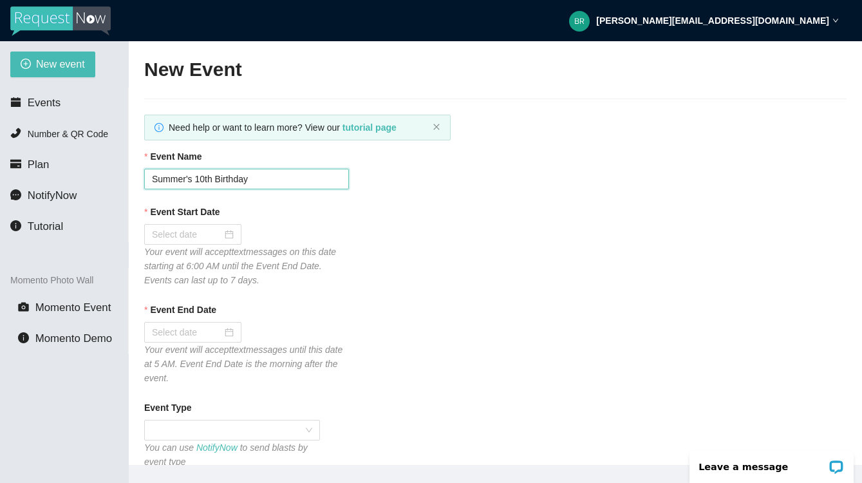
type input "Summer's 10th Birthday"
click at [224, 236] on div at bounding box center [193, 234] width 82 height 14
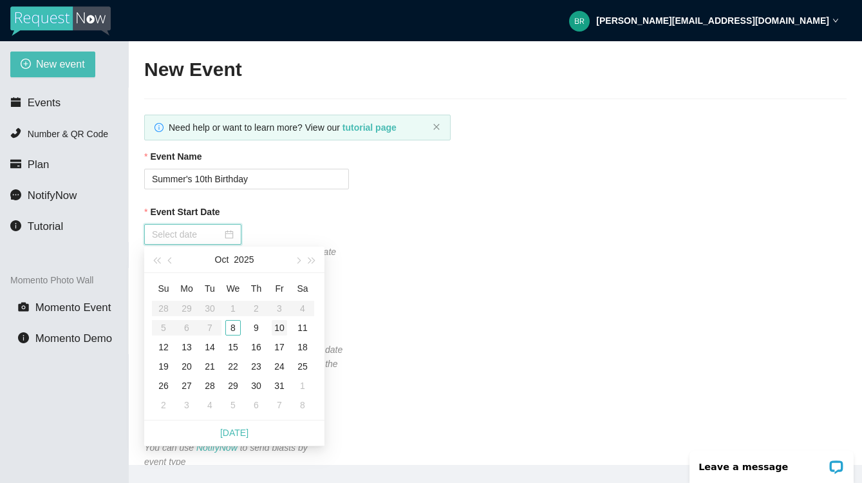
type input "[DATE]"
click at [165, 346] on div "12" at bounding box center [163, 346] width 15 height 15
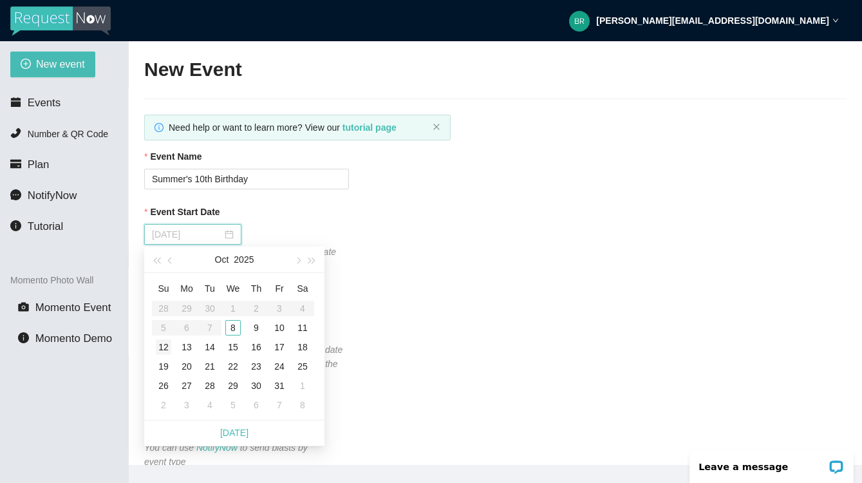
type input "[DATE]"
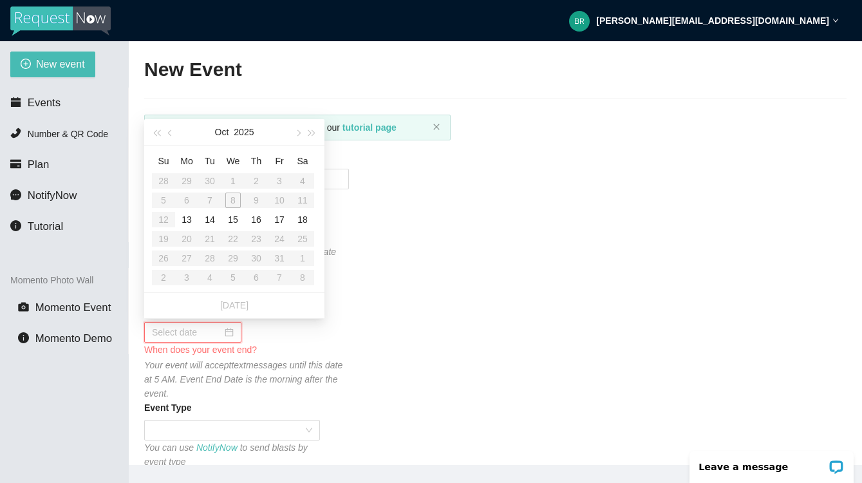
click at [175, 330] on input "Event End Date" at bounding box center [187, 332] width 70 height 14
type input "[DATE]"
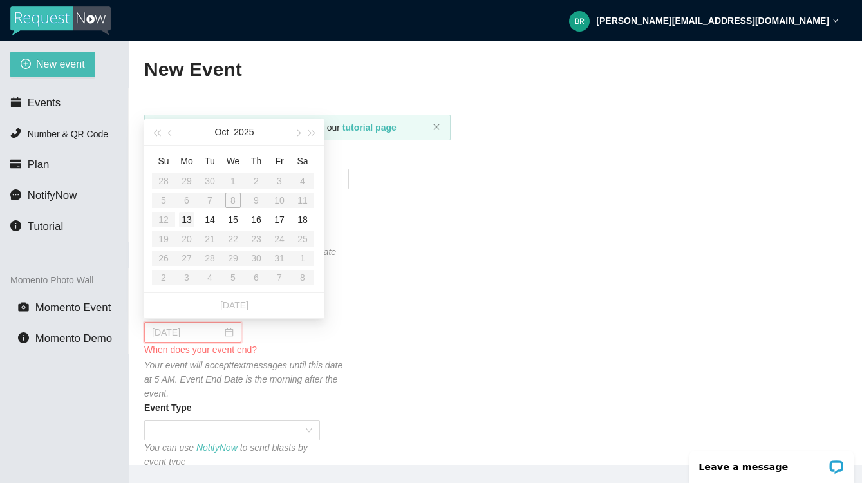
click at [189, 219] on div "13" at bounding box center [186, 219] width 15 height 15
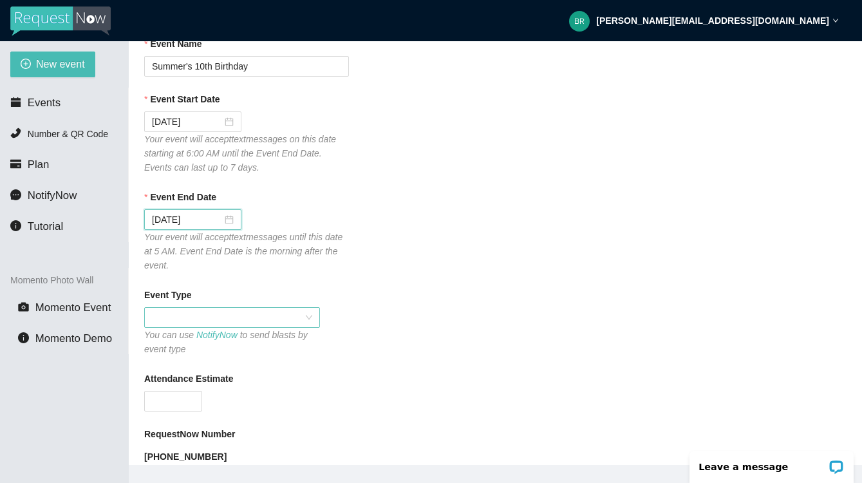
scroll to position [115, 0]
click at [306, 312] on span at bounding box center [232, 315] width 160 height 19
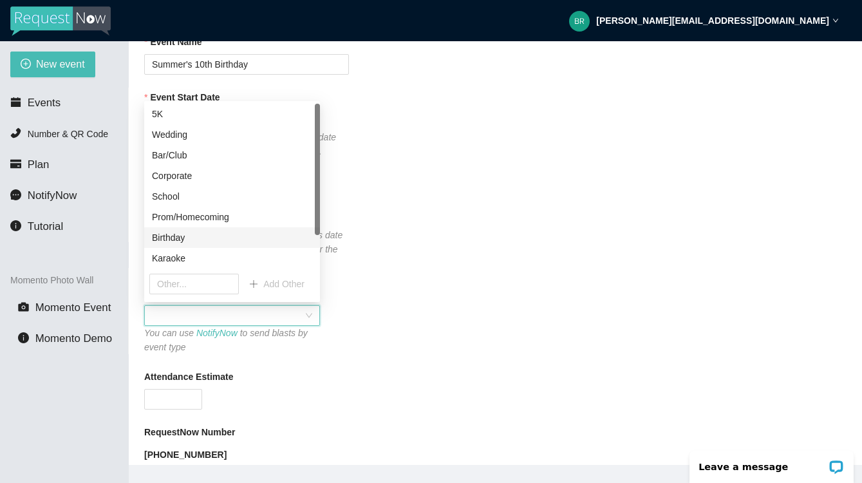
click at [156, 234] on div "Birthday" at bounding box center [232, 238] width 160 height 14
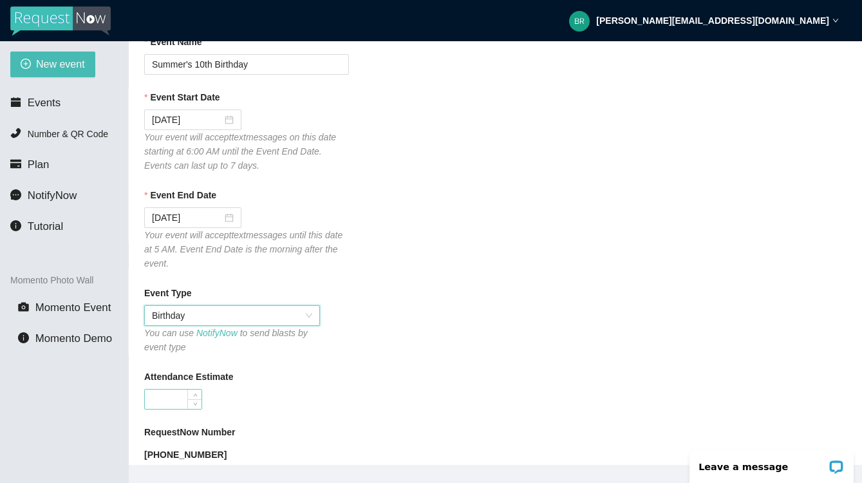
click at [151, 404] on input "Attendance Estimate" at bounding box center [173, 399] width 57 height 19
type input "40"
click at [265, 389] on div "40" at bounding box center [246, 399] width 205 height 21
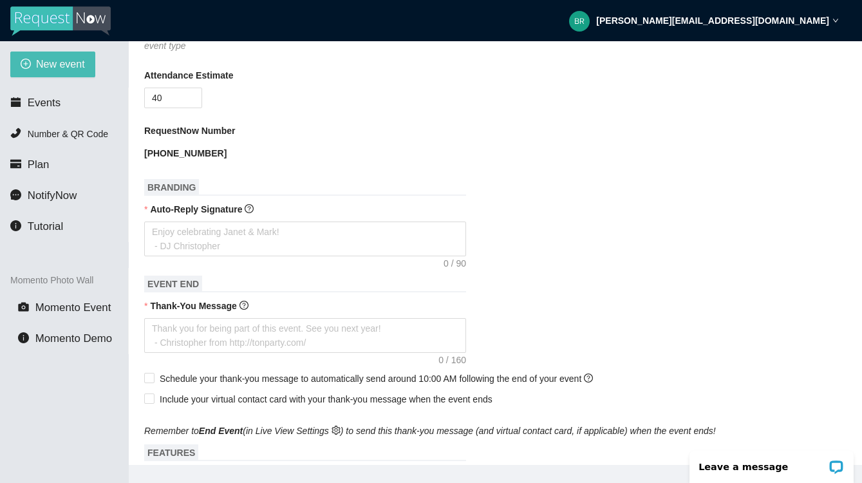
scroll to position [439, 0]
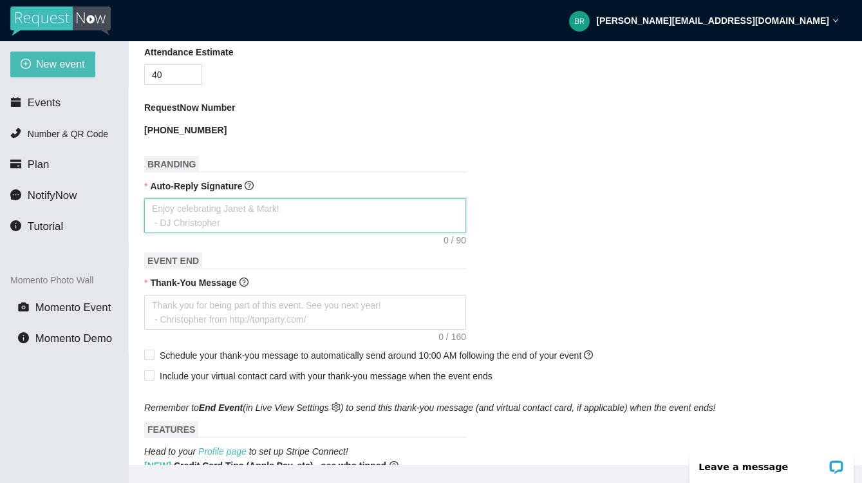
click at [161, 209] on textarea "Auto-Reply Signature" at bounding box center [305, 215] width 322 height 35
type textarea "E"
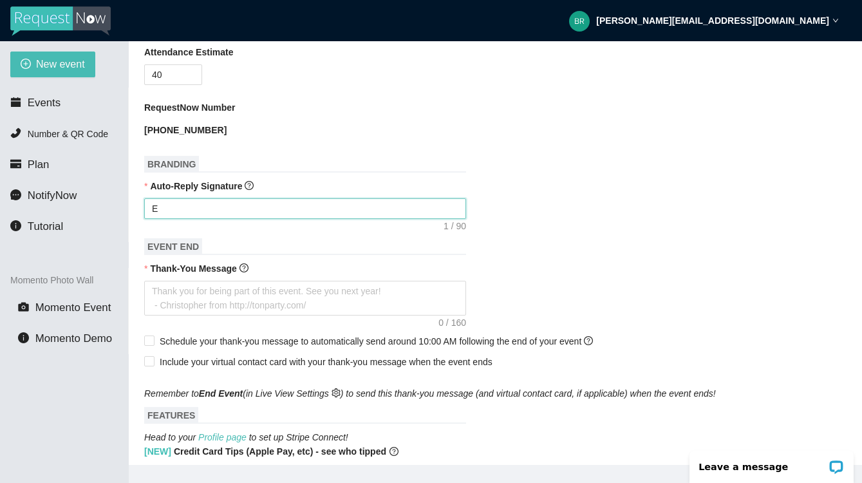
type textarea "En"
type textarea "Enj"
type textarea "Enjo"
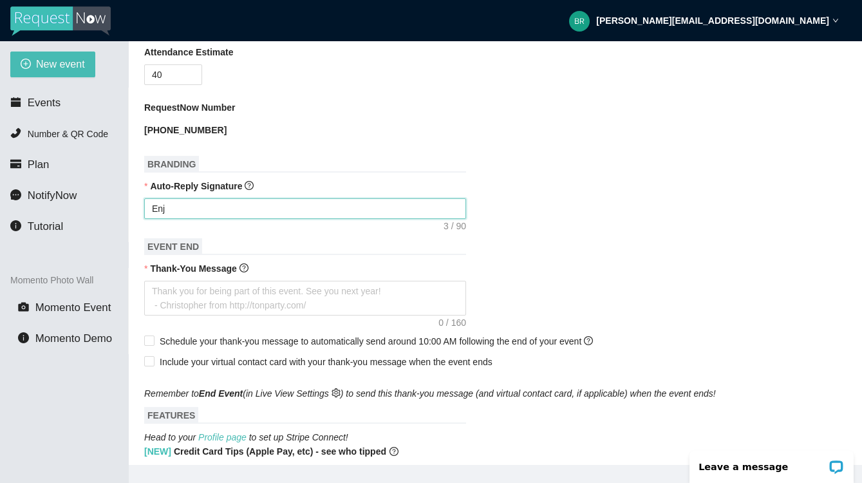
type textarea "Enjo"
type textarea "Enjoy"
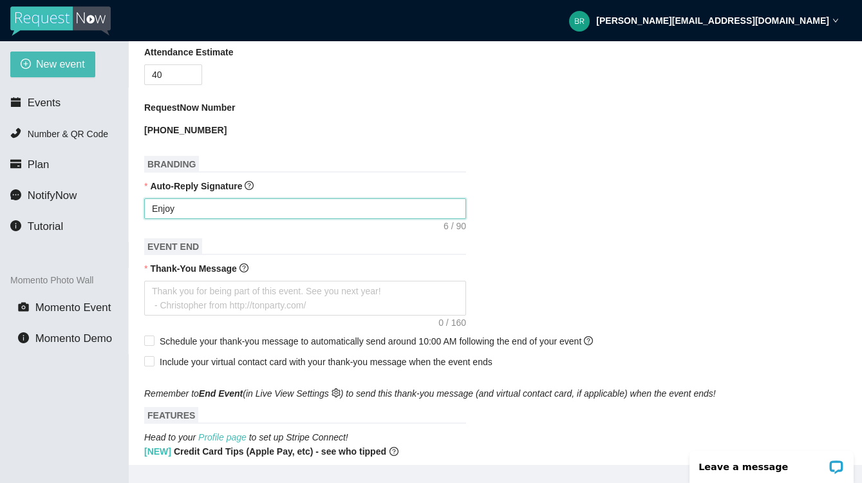
type textarea "Enjoy c"
type textarea "Enjoy ce"
type textarea "Enjoy cel"
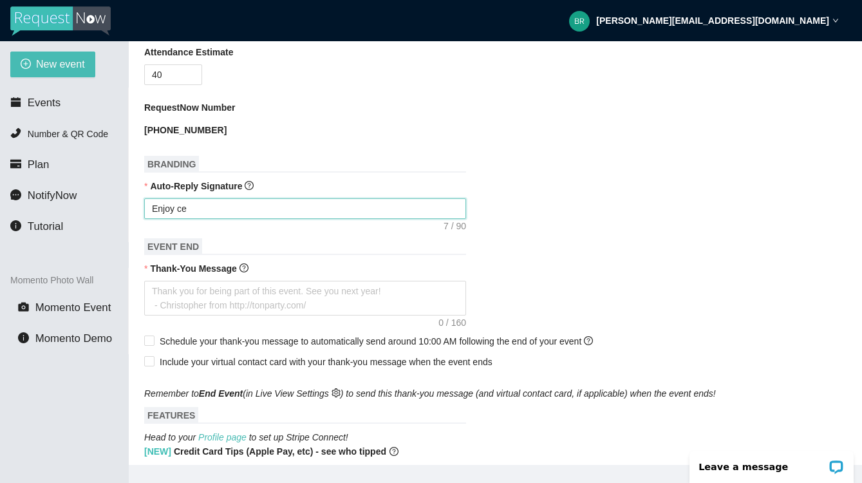
type textarea "Enjoy cel"
type textarea "Enjoy cele"
type textarea "Enjoy celeb"
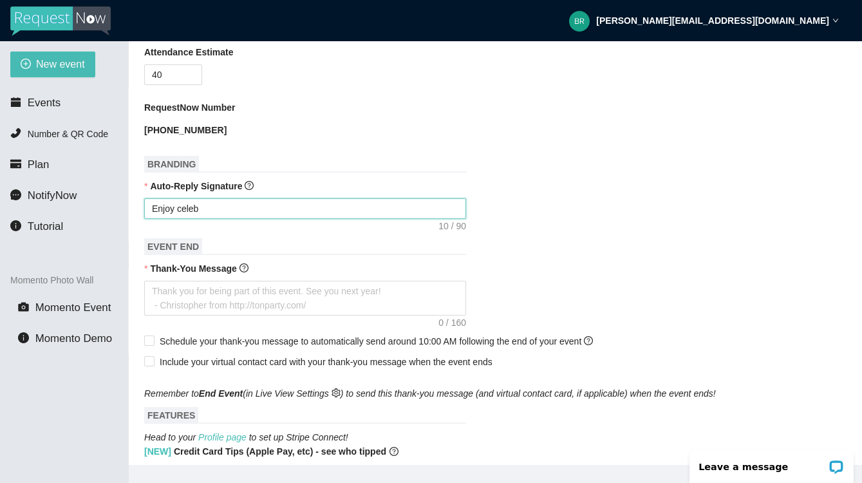
type textarea "Enjoy celebr"
type textarea "Enjoy celebra"
type textarea "Enjoy celebrat"
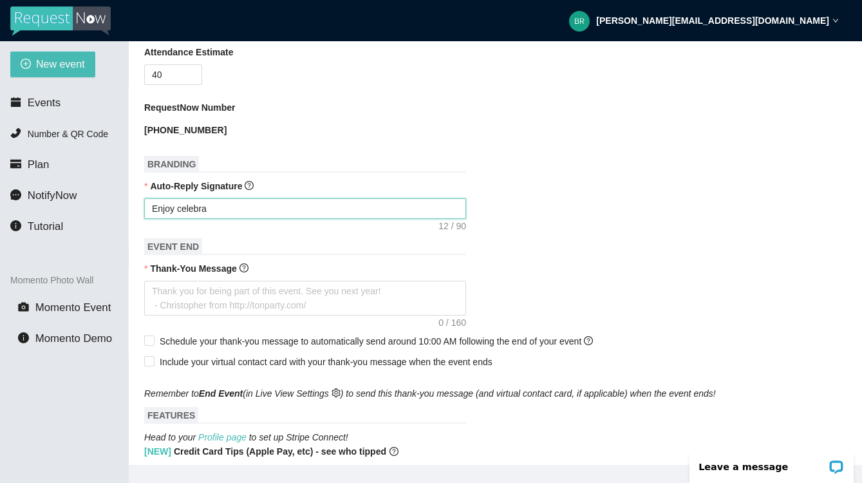
type textarea "Enjoy celebrat"
type textarea "Enjoy celebrati"
type textarea "Enjoy celebratin"
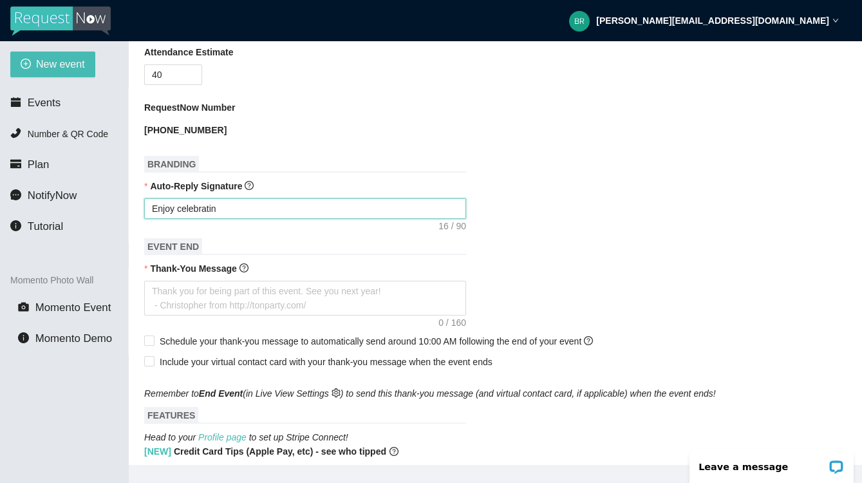
type textarea "Enjoy celebrating"
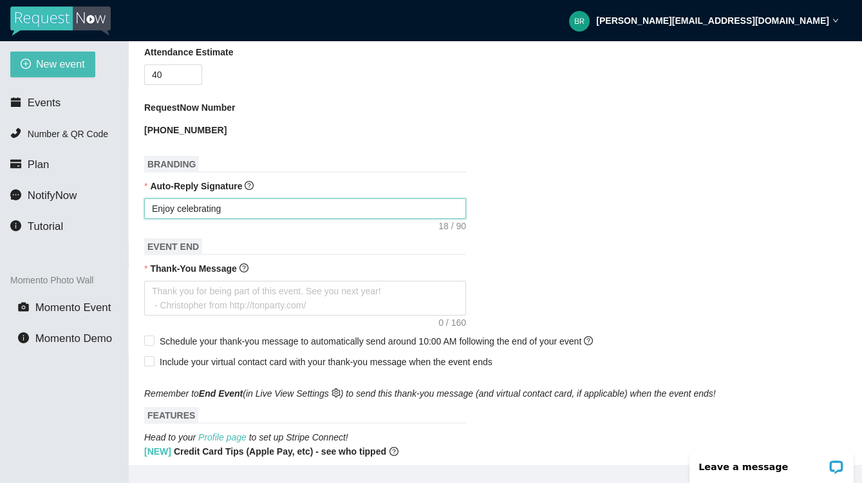
type textarea "Enjoy celebrating"
type textarea "Enjoy celebratin"
type textarea "Enjoy celebrati"
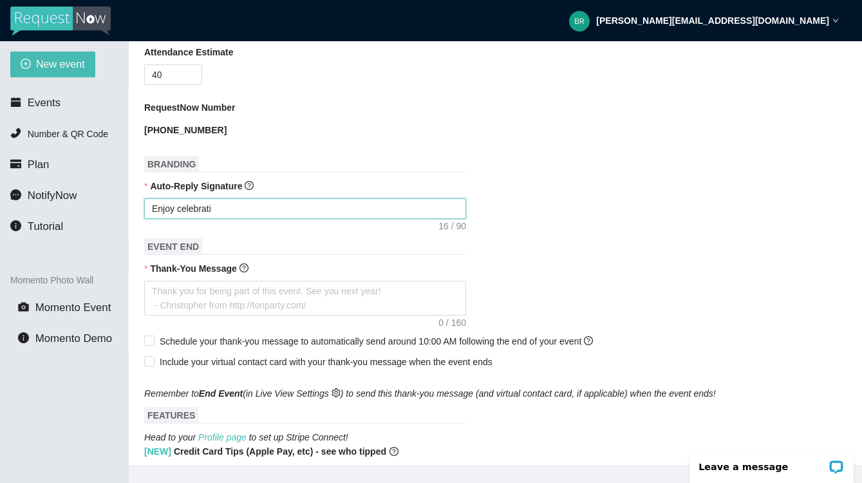
type textarea "Enjoy celebrat"
type textarea "Enjoy celebra"
type textarea "Enjoy celebr"
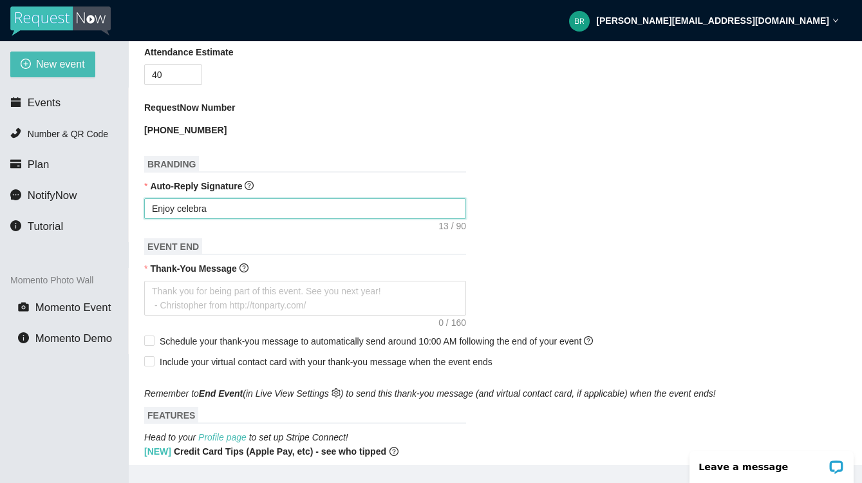
type textarea "Enjoy celebr"
type textarea "Enjoy celeb"
type textarea "Enjoy cele"
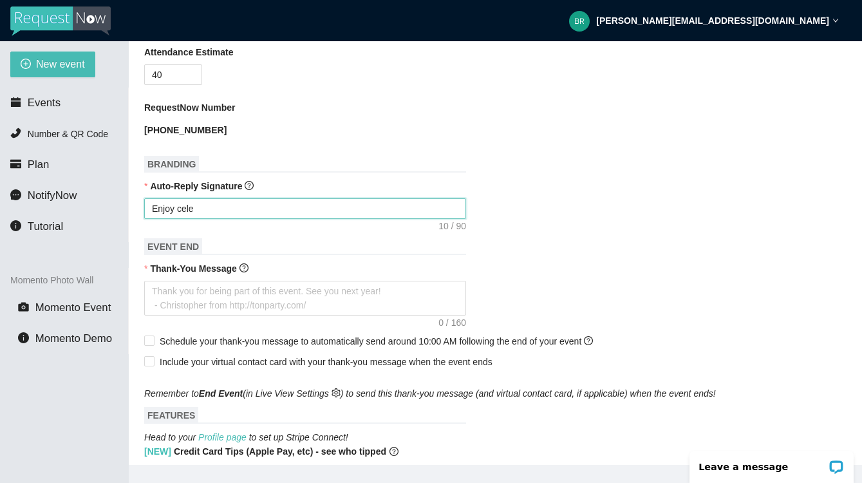
type textarea "Enjoy cel"
type textarea "Enjoy ce"
type textarea "Enjoy c"
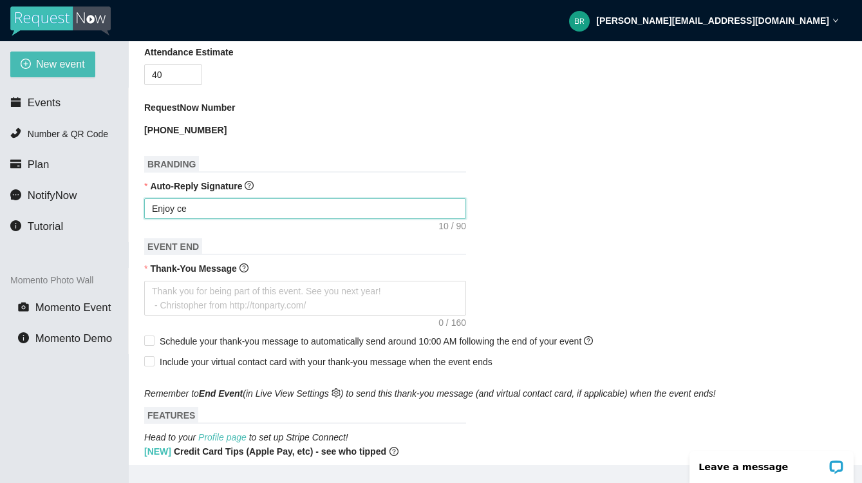
type textarea "Enjoy c"
type textarea "Enjoy"
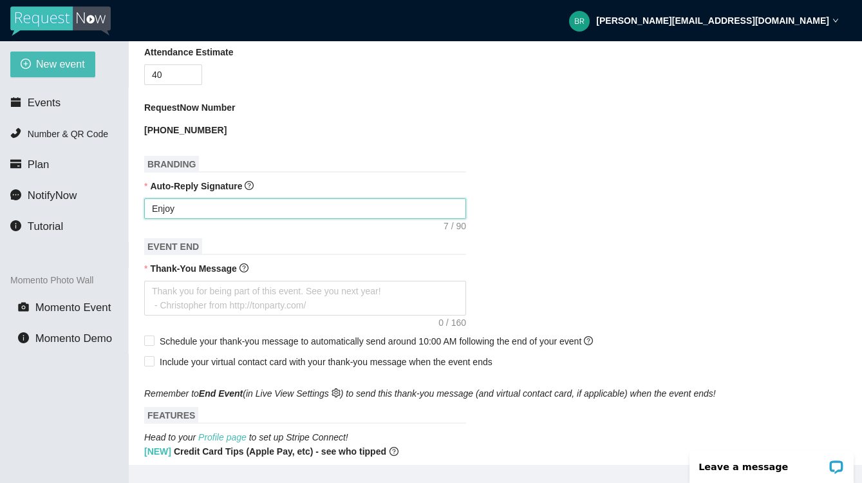
type textarea "Enjo"
type textarea "Enj"
type textarea "En"
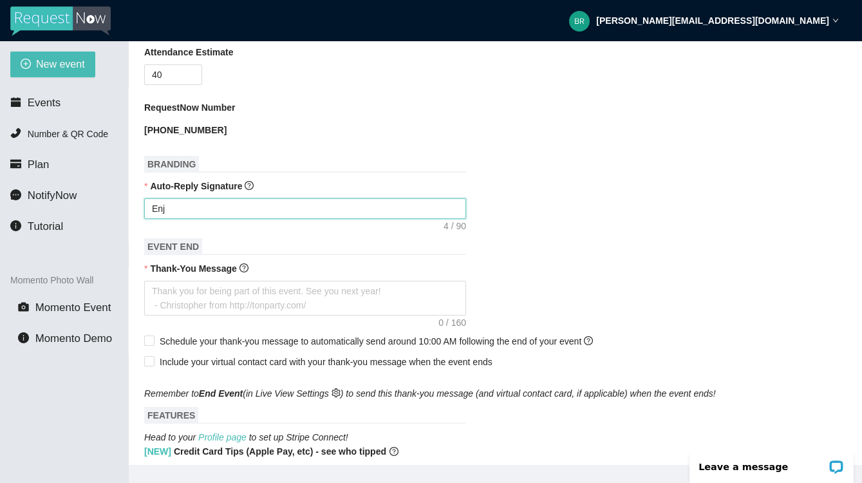
type textarea "En"
type textarea "E"
type textarea "Enjoy celebrating [PERSON_NAME] & [PERSON_NAME]! - [PERSON_NAME]"
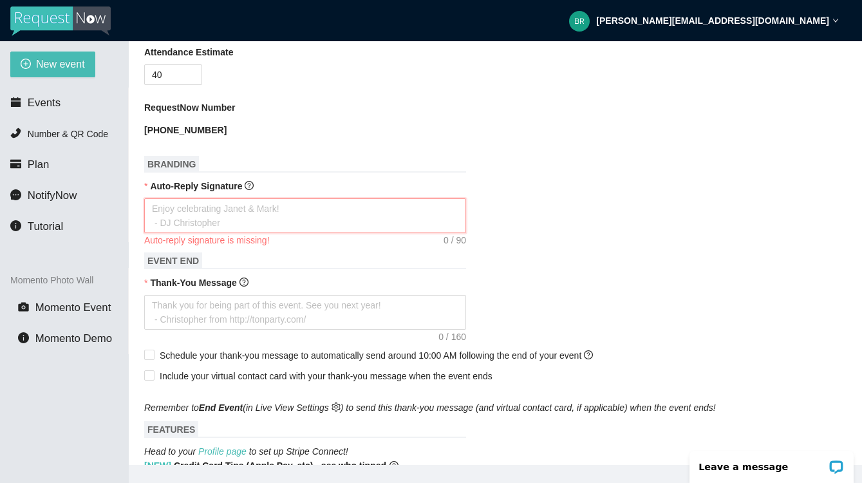
type textarea "H"
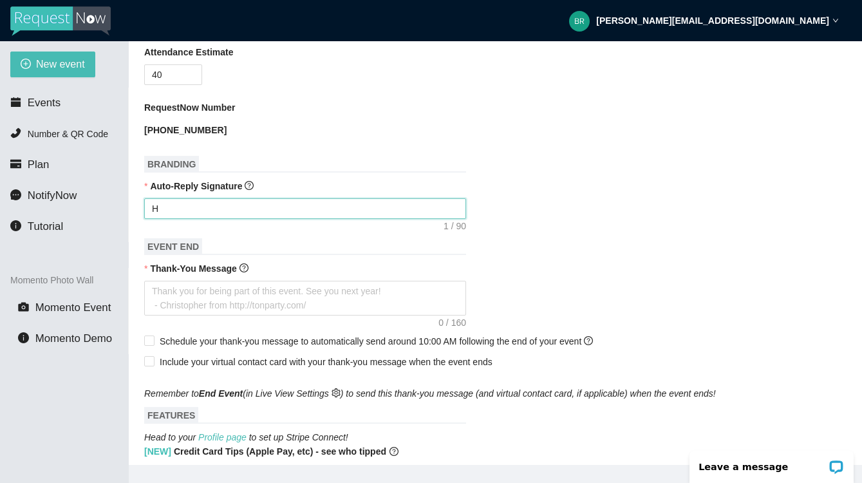
type textarea "Ha"
type textarea "Hap"
type textarea "Happ"
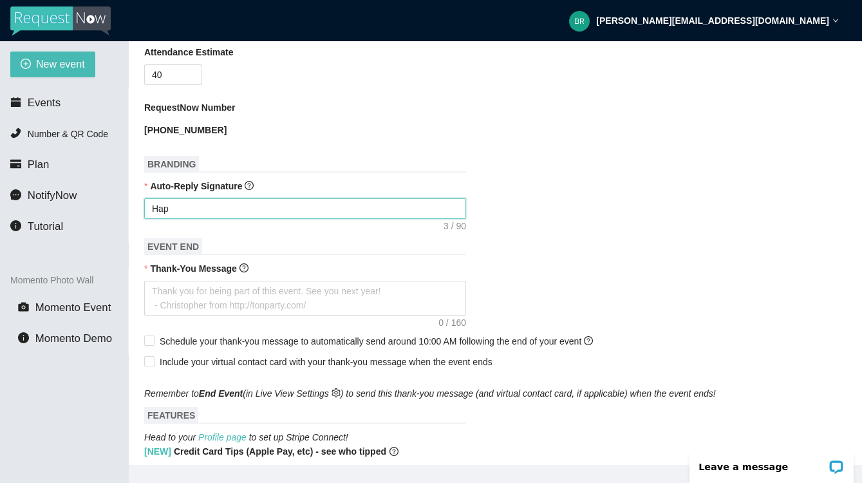
type textarea "Happ"
type textarea "Happy"
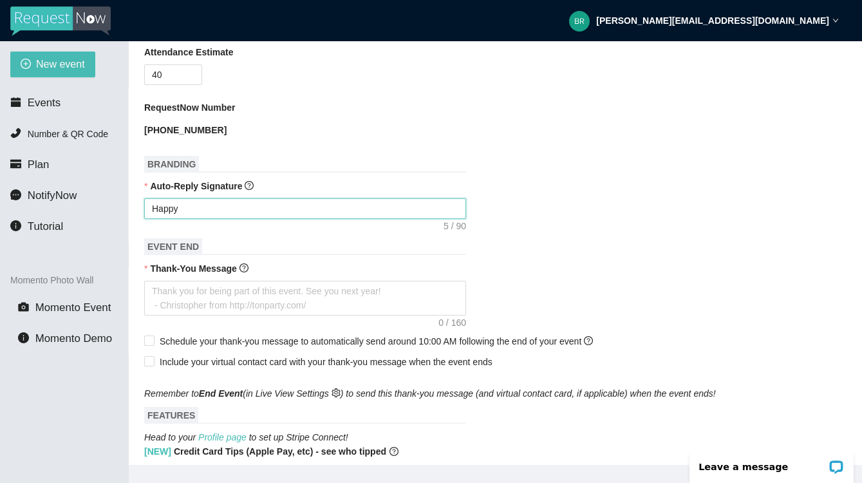
type textarea "Happy b"
type textarea "Happy bi"
type textarea "Happy bir"
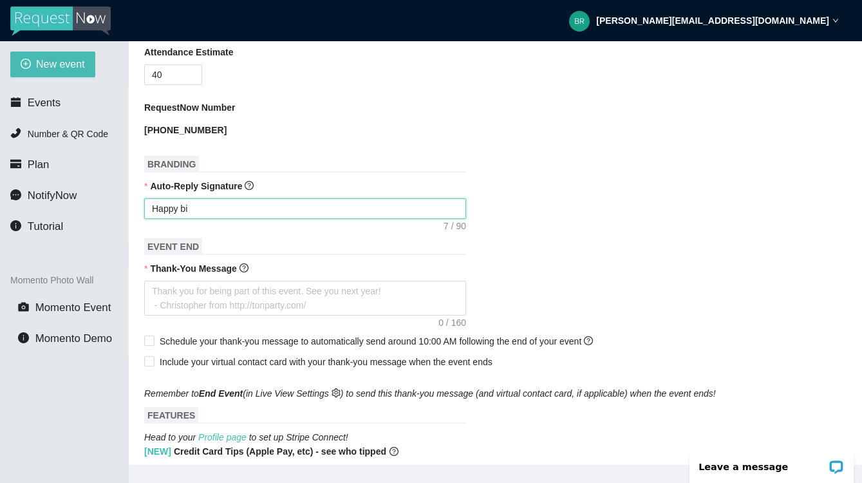
type textarea "Happy bir"
type textarea "Happy birt"
type textarea "Happy birth"
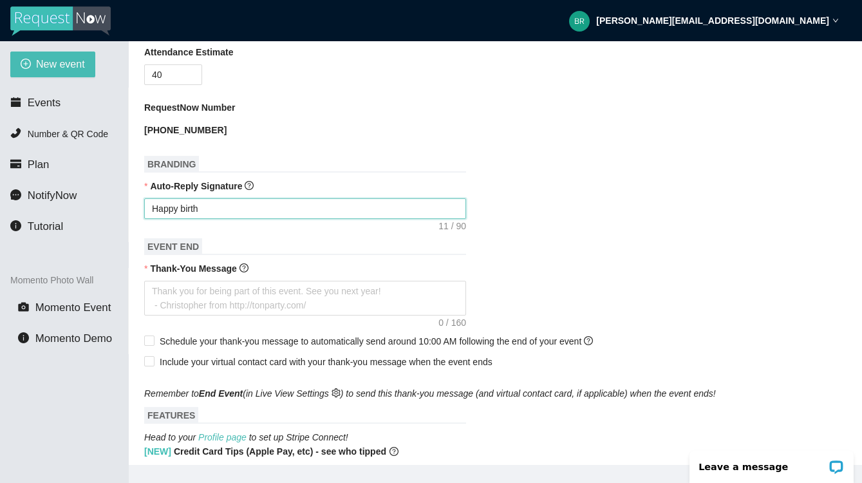
type textarea "Happy birthd"
type textarea "Happy birthda"
type textarea "Happy birthday"
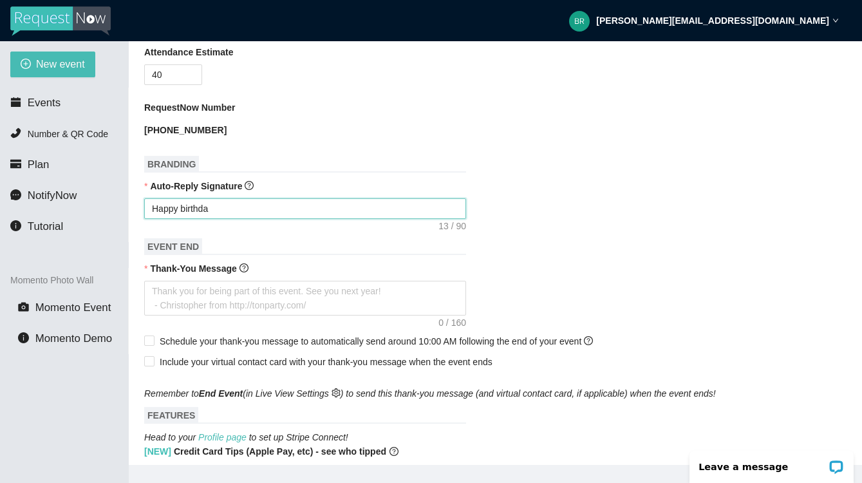
type textarea "Happy birthday"
type textarea "Happy birthday S"
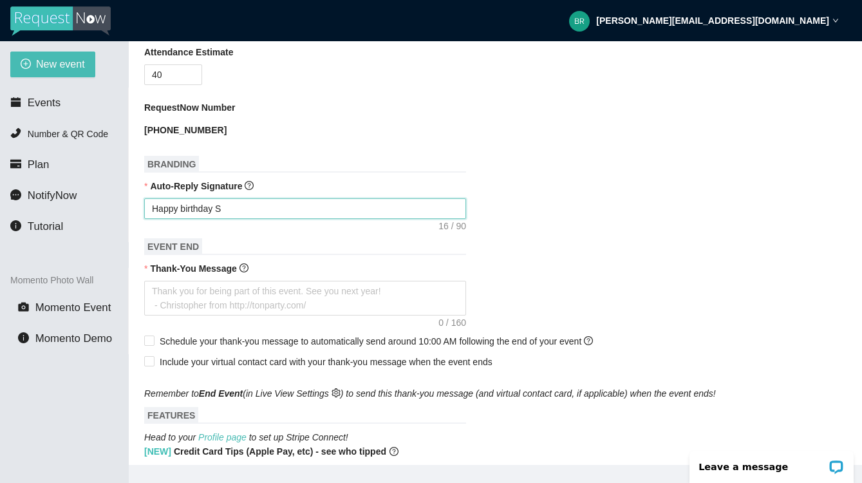
type textarea "Happy birthday [PERSON_NAME]"
type textarea "Happy birthday Sum"
type textarea "Happy birthday Summ"
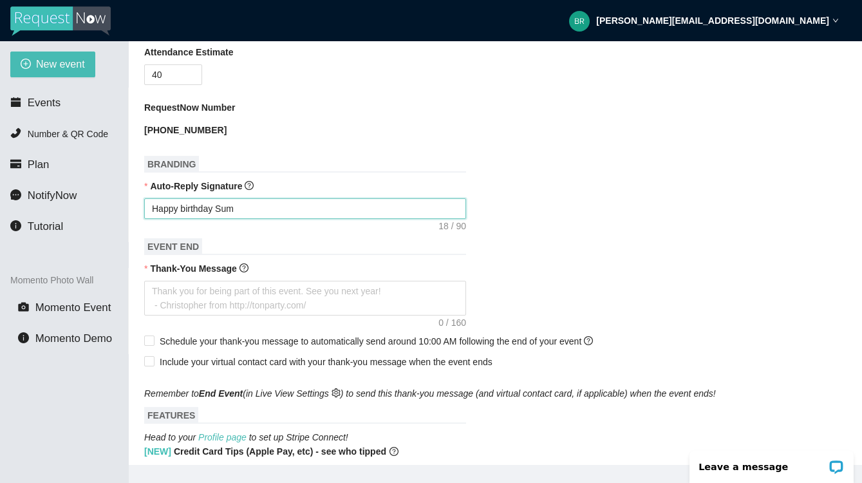
type textarea "Happy birthday Summ"
type textarea "Happy birthday Summe"
type textarea "Happy birthday Summer"
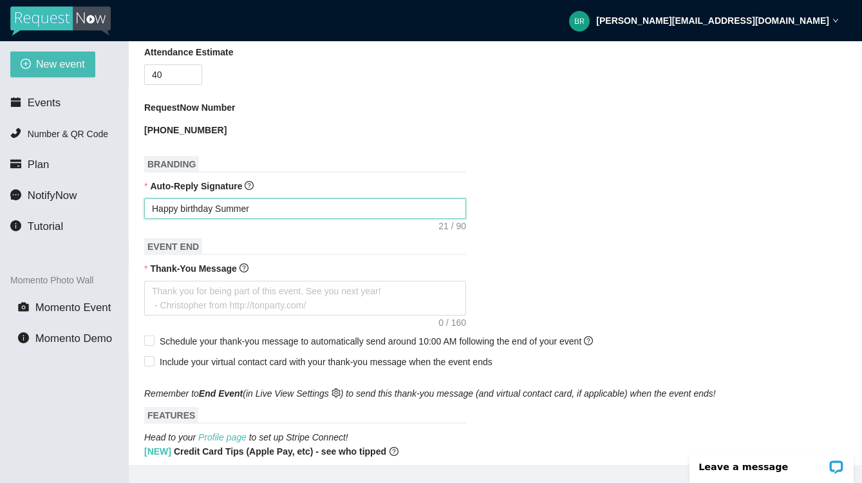
type textarea "Happy birthday Summer!"
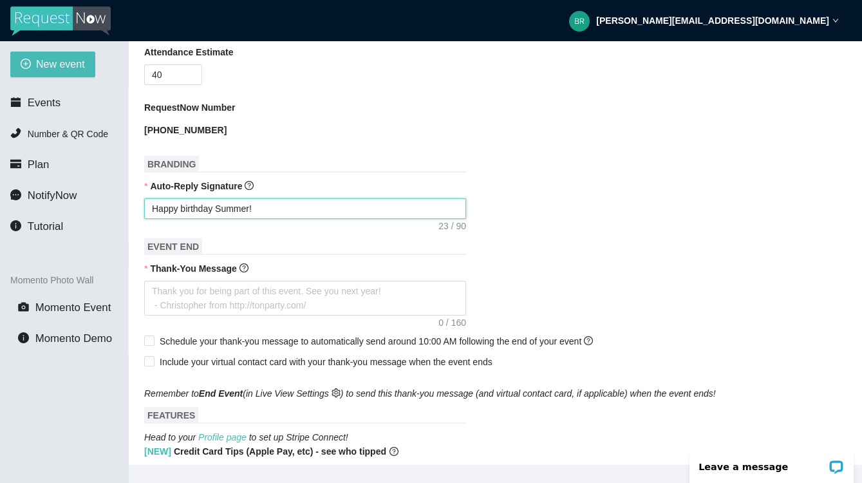
type textarea "Happy birthday Summer!"
click at [291, 200] on textarea "Happy birthday Summer!" at bounding box center [305, 208] width 322 height 21
drag, startPoint x: 175, startPoint y: 205, endPoint x: 105, endPoint y: 203, distance: 70.2
click at [105, 203] on section "New event Events Number & QR Code Plan NotifyNow Tutorial Momento Photo Wall Mo…" at bounding box center [431, 282] width 862 height 483
type textarea "T"
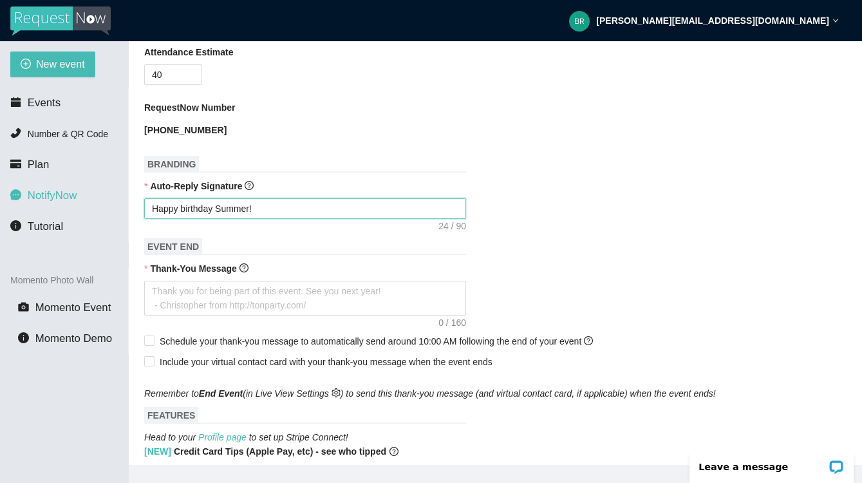
type textarea "T"
type textarea "Th"
type textarea "Tha"
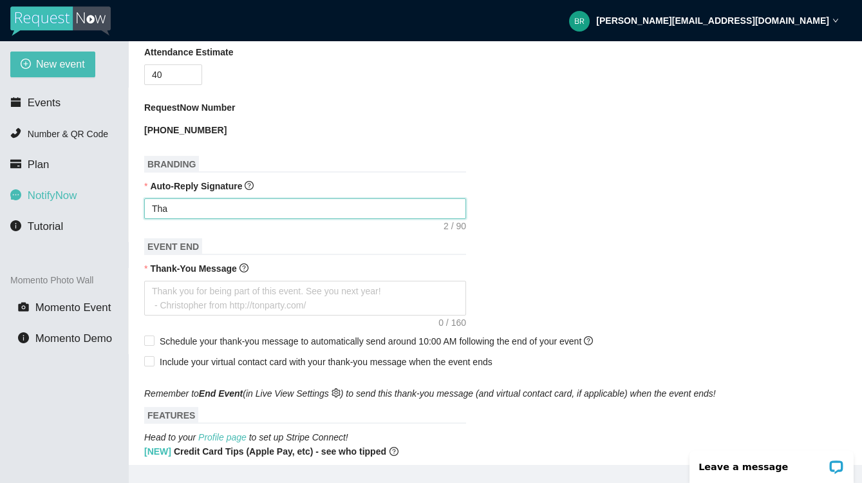
type textarea "Than"
type textarea "Thank"
type textarea "Thanks"
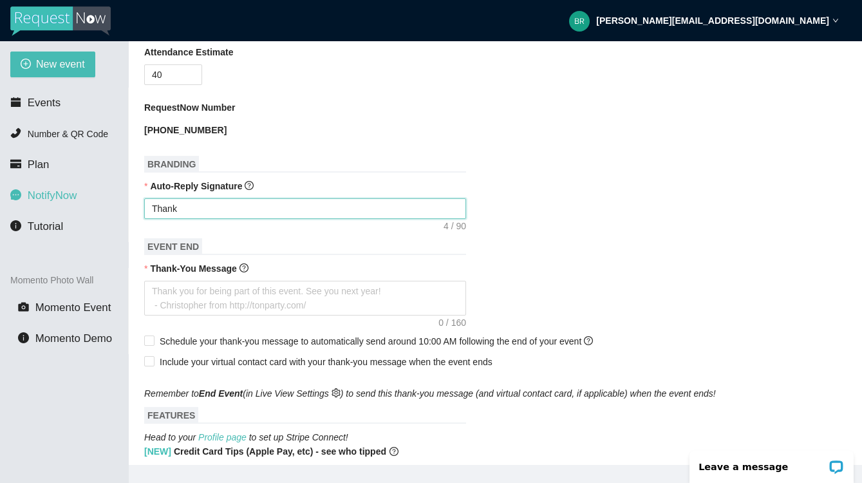
type textarea "Thanks"
type textarea "Thanks f"
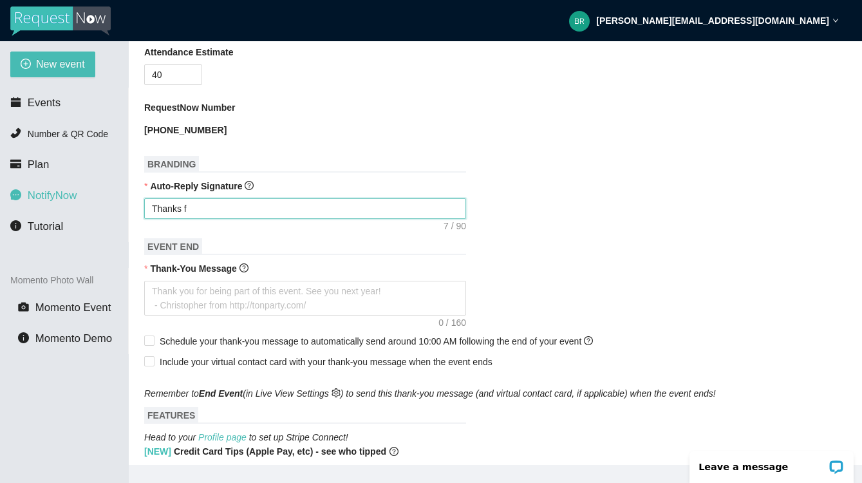
type textarea "Thanks fo"
type textarea "Thanks for"
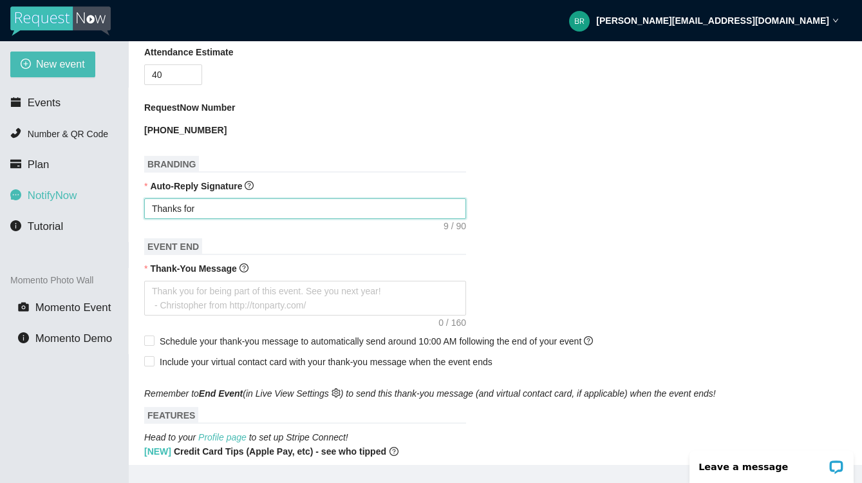
type textarea "Thanks for"
type textarea "Thanks for t"
type textarea "Thanks for th"
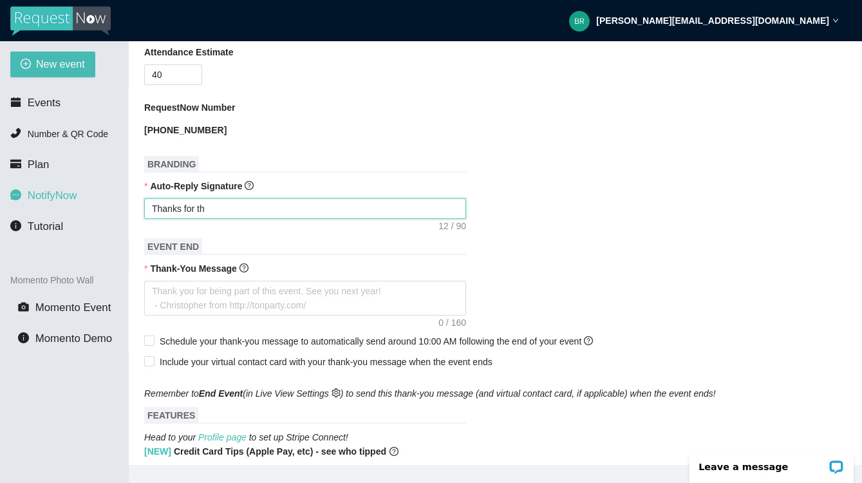
type textarea "Thanks for the"
type textarea "Thanks for the r"
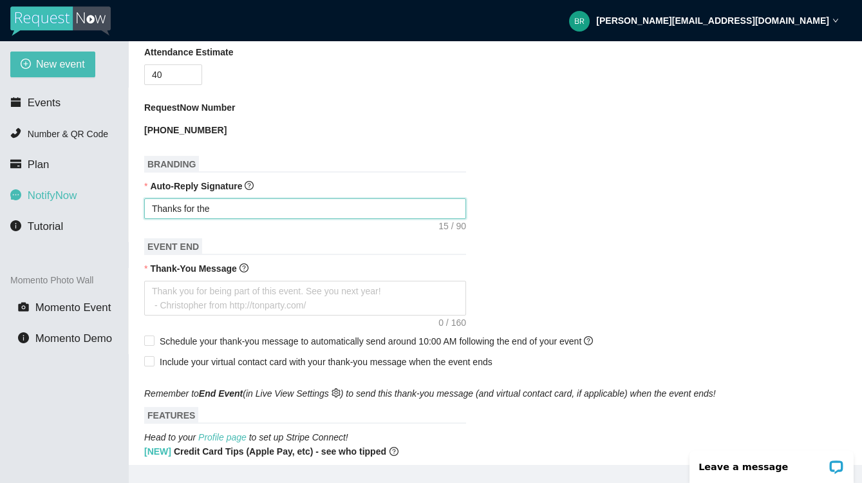
type textarea "Thanks for the r"
type textarea "Thanks for the re"
type textarea "Thanks for the req"
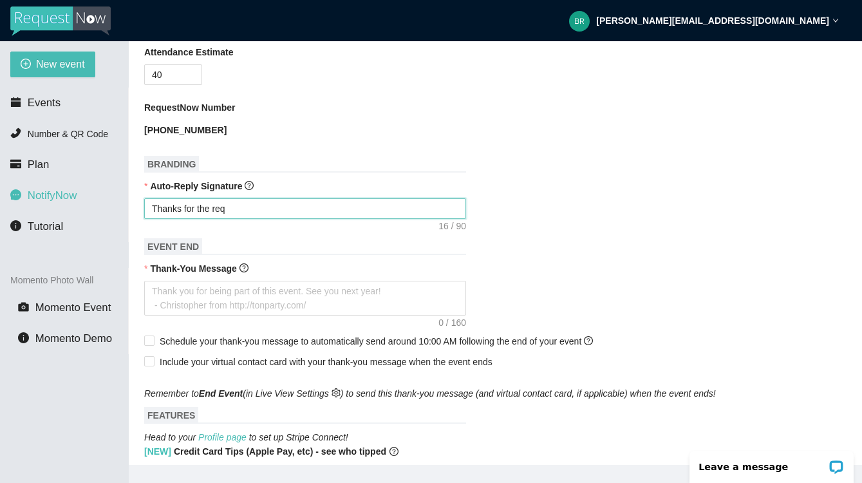
type textarea "Thanks for the requ"
type textarea "Thanks for the reque"
type textarea "Thanks for the reques"
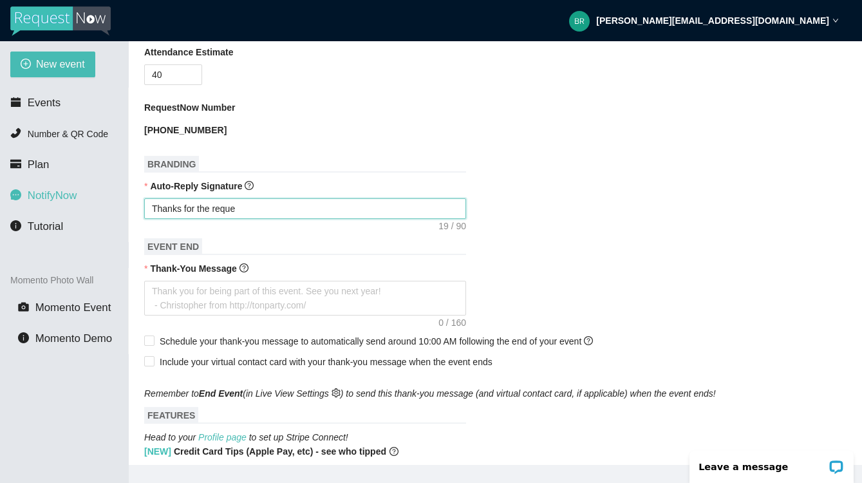
type textarea "Thanks for the reques"
type textarea "Thanks for the request"
type textarea "Thanks for the request."
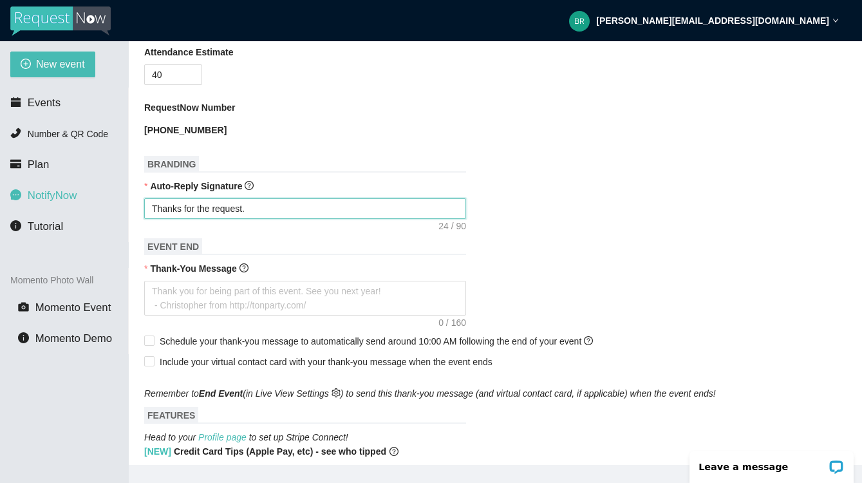
type textarea "Thanks for the request. I"
type textarea "Thanks for the request. I w"
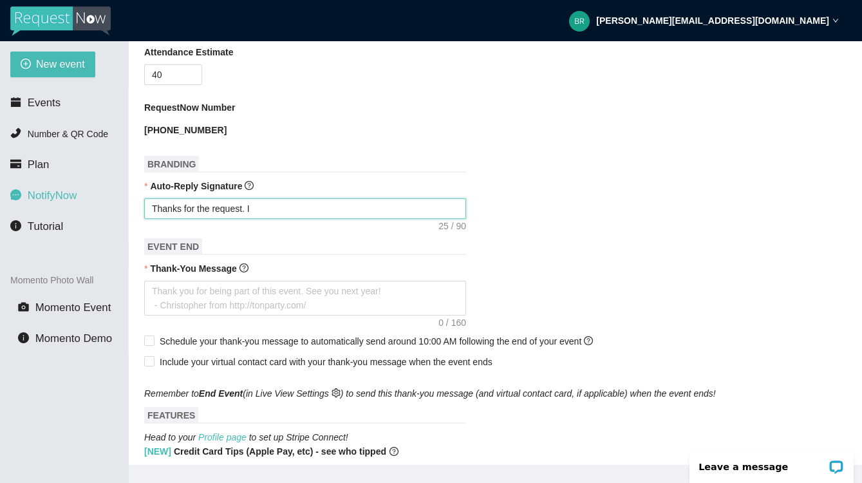
type textarea "Thanks for the request. I w"
type textarea "Thanks for the request. I wi"
type textarea "Thanks for the request. I wil"
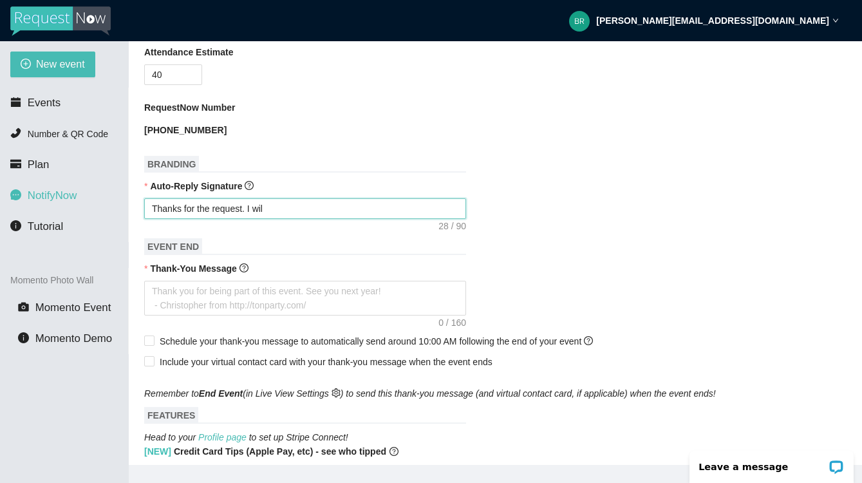
type textarea "Thanks for the request. I will"
type textarea "Thanks for the request. I will t"
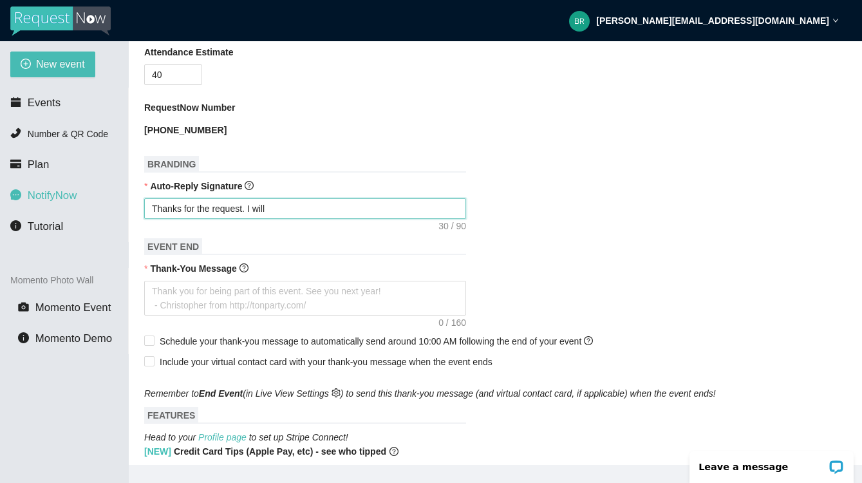
type textarea "Thanks for the request. I will t"
type textarea "Thanks for the request. I will tr"
type textarea "Thanks for the request. I will try"
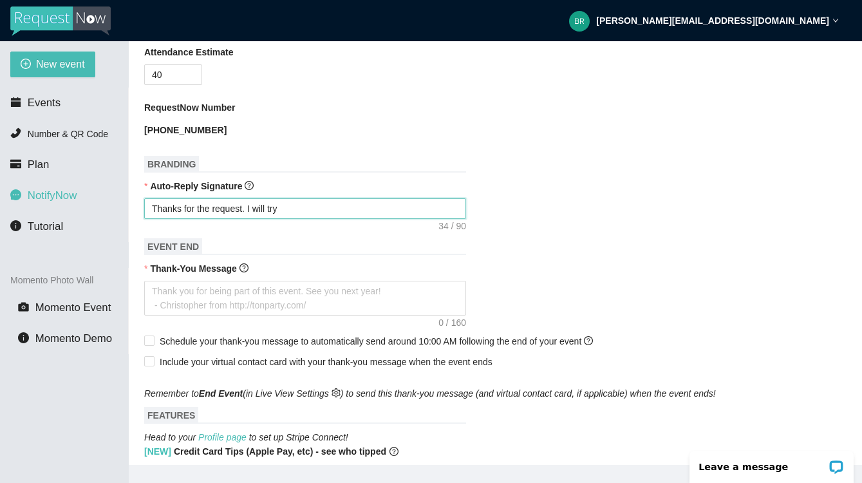
type textarea "Thanks for the request. I will try"
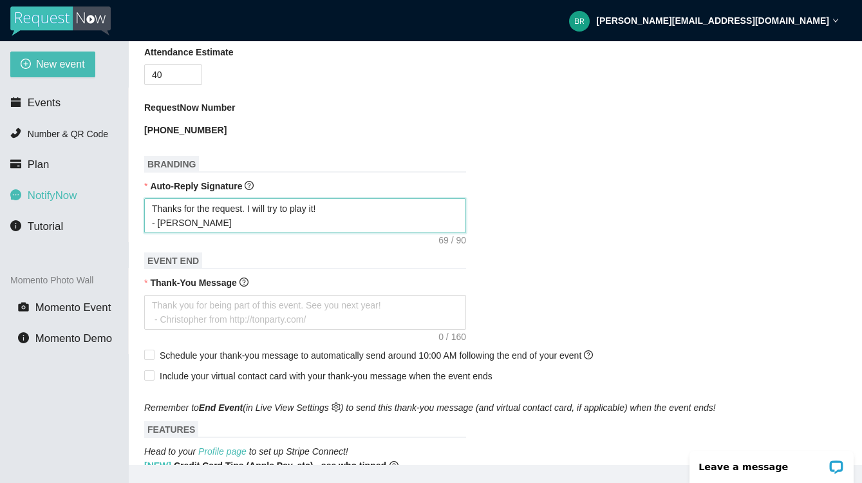
paste textarea "[URL]"
click at [250, 218] on textarea "Thanks for the request. I will try to play it! - [PERSON_NAME] [URL]" at bounding box center [305, 215] width 322 height 35
click at [306, 226] on textarea "Thanks for the request. I will try to play it! - [PERSON_NAME] InteractiveKidsD…" at bounding box center [305, 215] width 322 height 35
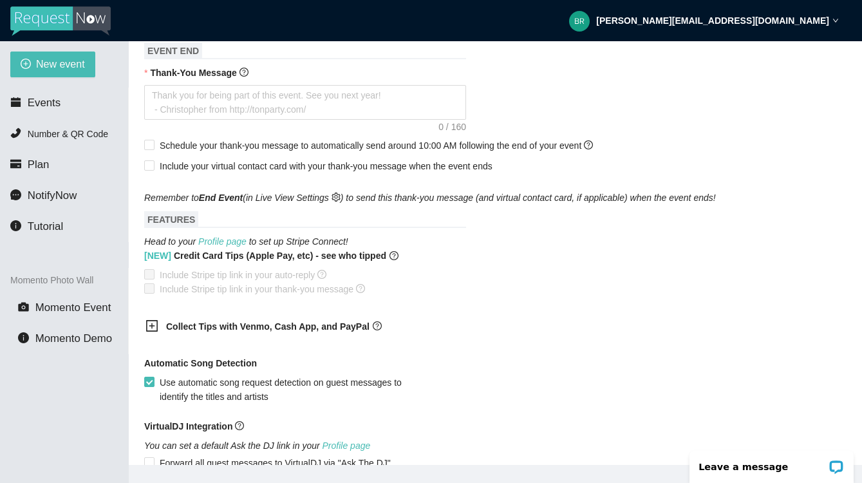
scroll to position [536, 0]
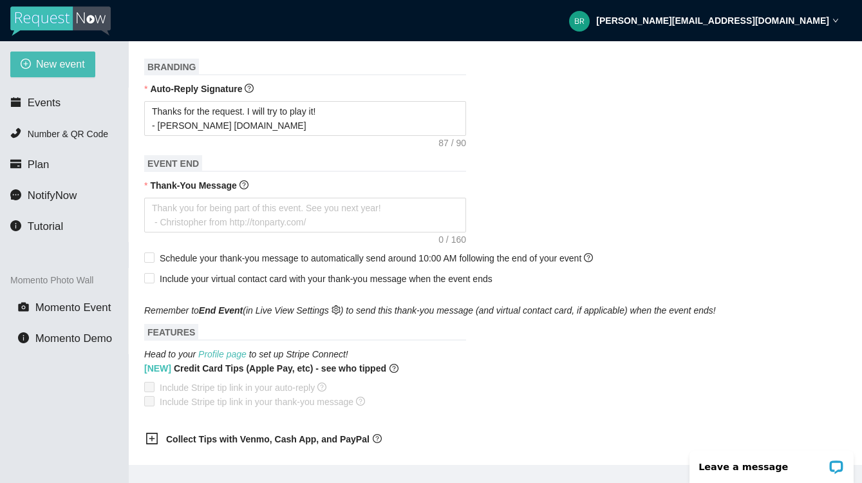
click at [235, 156] on h1 "EVENT END" at bounding box center [305, 163] width 322 height 17
click at [160, 208] on textarea "Thank-You Message" at bounding box center [305, 215] width 322 height 35
click at [157, 210] on textarea "Thank-You Message" at bounding box center [305, 214] width 322 height 35
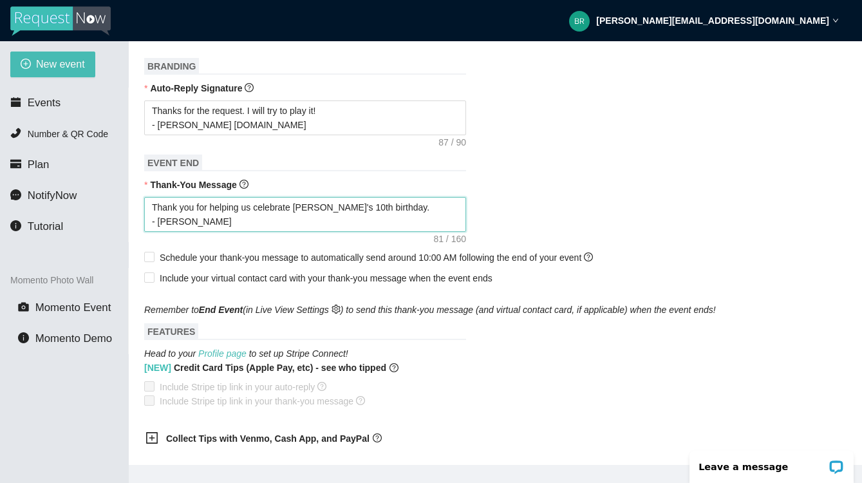
paste textarea "[URL][DOMAIN_NAME]"
drag, startPoint x: 249, startPoint y: 222, endPoint x: 223, endPoint y: 222, distance: 25.8
click at [223, 222] on textarea "Thank you for helping us celebrate [PERSON_NAME]'s 10th birthday. - [PERSON_NAM…" at bounding box center [305, 214] width 322 height 35
click at [553, 212] on div "Thank you for helping us celebrate [PERSON_NAME]'s 10th birthday. - [PERSON_NAM…" at bounding box center [495, 214] width 702 height 35
click at [146, 254] on input "Schedule your thank-you message to automatically send around 10:00 AM following…" at bounding box center [148, 256] width 9 height 9
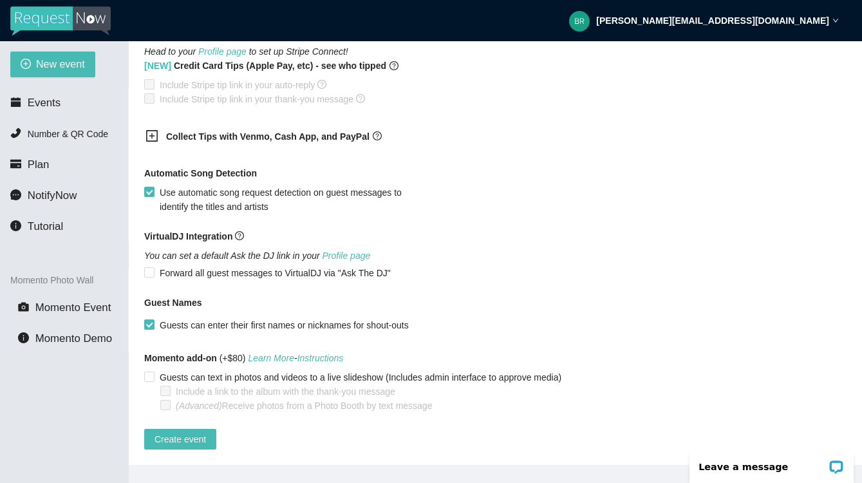
scroll to position [820, 0]
click at [180, 432] on span "Create event" at bounding box center [181, 439] width 52 height 14
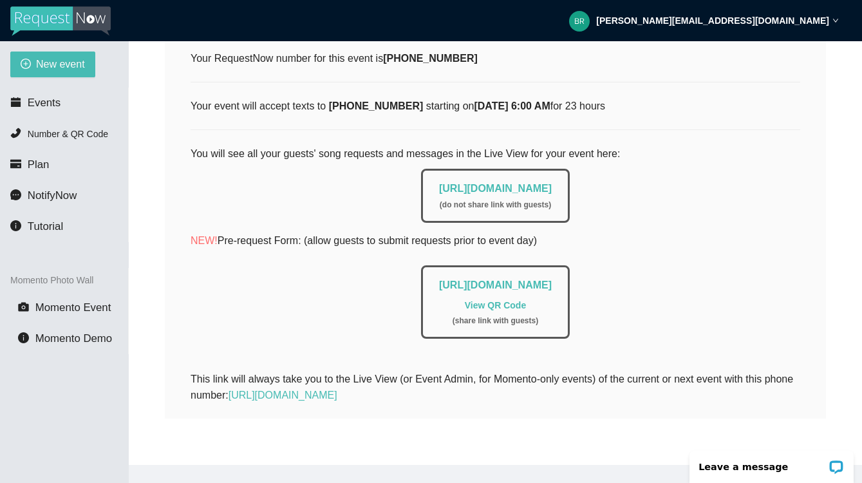
scroll to position [202, 0]
drag, startPoint x: 595, startPoint y: 176, endPoint x: 303, endPoint y: 194, distance: 292.8
click at [379, 183] on div "[URL][DOMAIN_NAME] ( do not share link with guests )" at bounding box center [496, 192] width 610 height 61
click at [287, 186] on div "[URL][DOMAIN_NAME] ( do not share link with guests )" at bounding box center [496, 192] width 610 height 61
drag, startPoint x: 713, startPoint y: 275, endPoint x: 280, endPoint y: 278, distance: 432.7
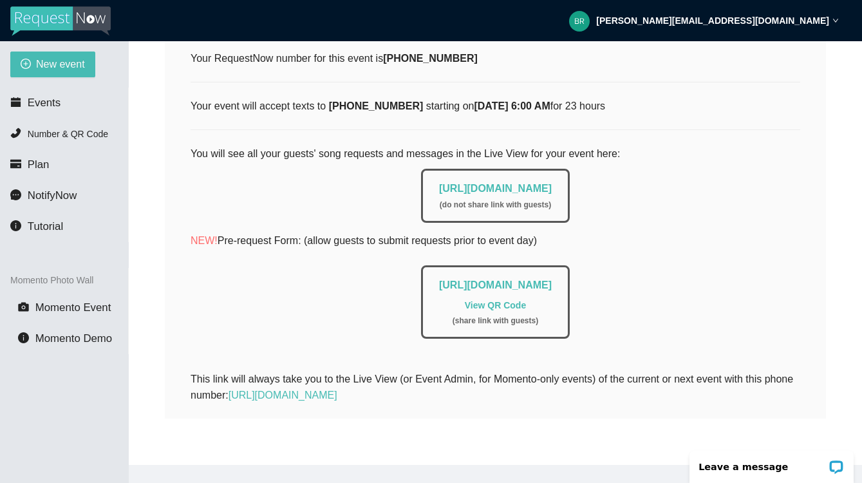
click at [421, 278] on div "[URL][DOMAIN_NAME] View QR Code ( share link with guests )" at bounding box center [495, 301] width 149 height 73
copy link "[URL][DOMAIN_NAME]"
click at [32, 97] on span "Events" at bounding box center [44, 103] width 33 height 12
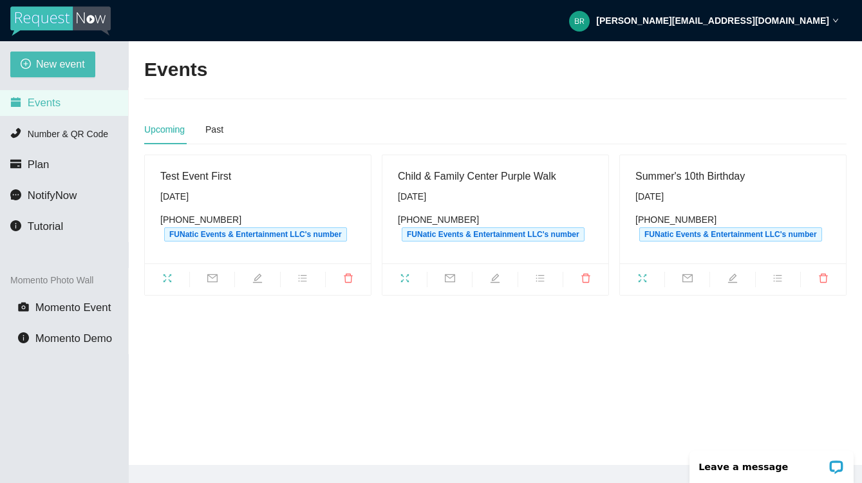
click at [212, 172] on div "Test Event First" at bounding box center [257, 176] width 195 height 16
click at [159, 276] on span "fullscreen" at bounding box center [167, 280] width 44 height 14
